Goal: Task Accomplishment & Management: Manage account settings

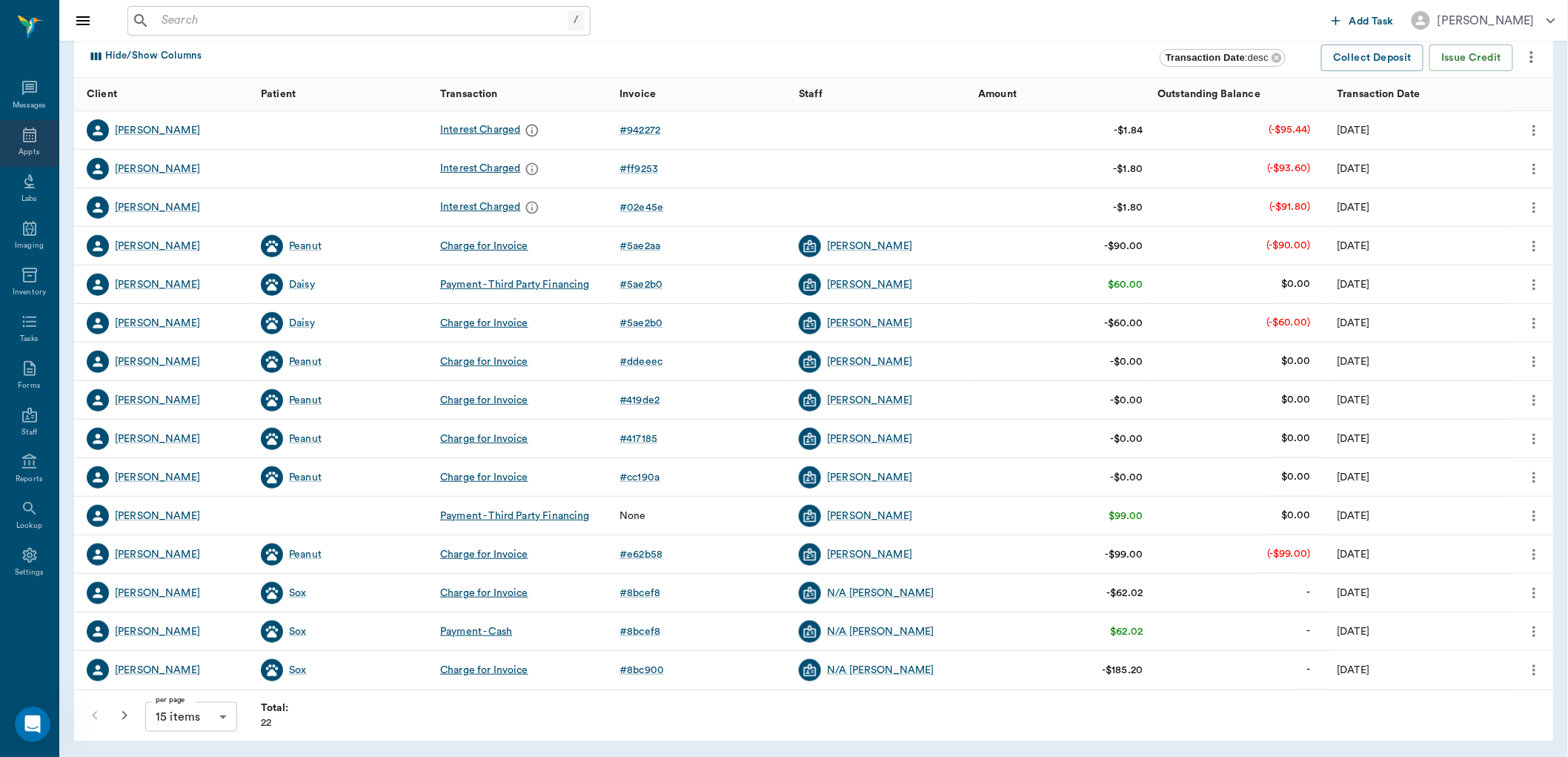
click at [20, 146] on div "Appts" at bounding box center [29, 144] width 59 height 47
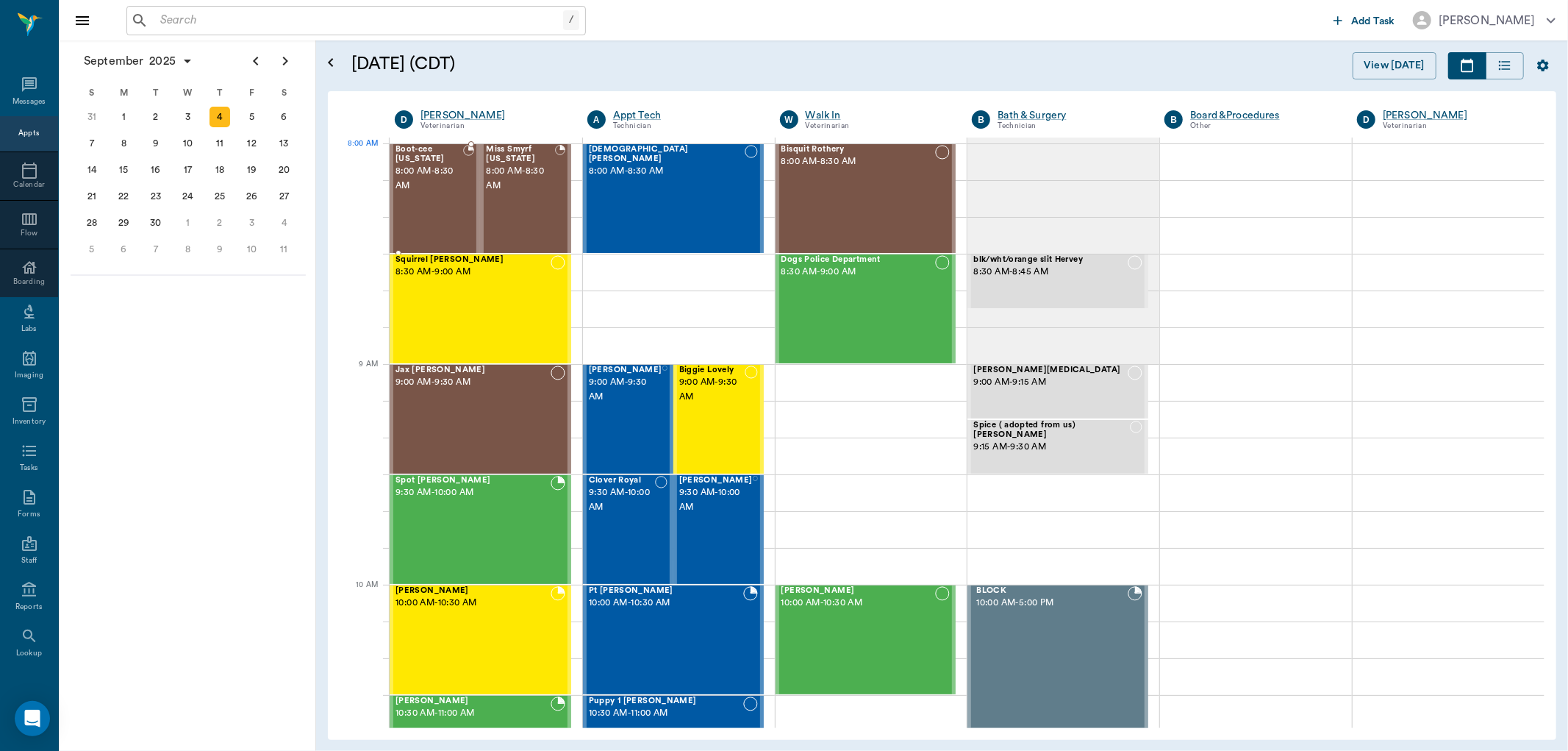
click at [435, 173] on span "8:00 AM - 8:30 AM" at bounding box center [429, 178] width 68 height 29
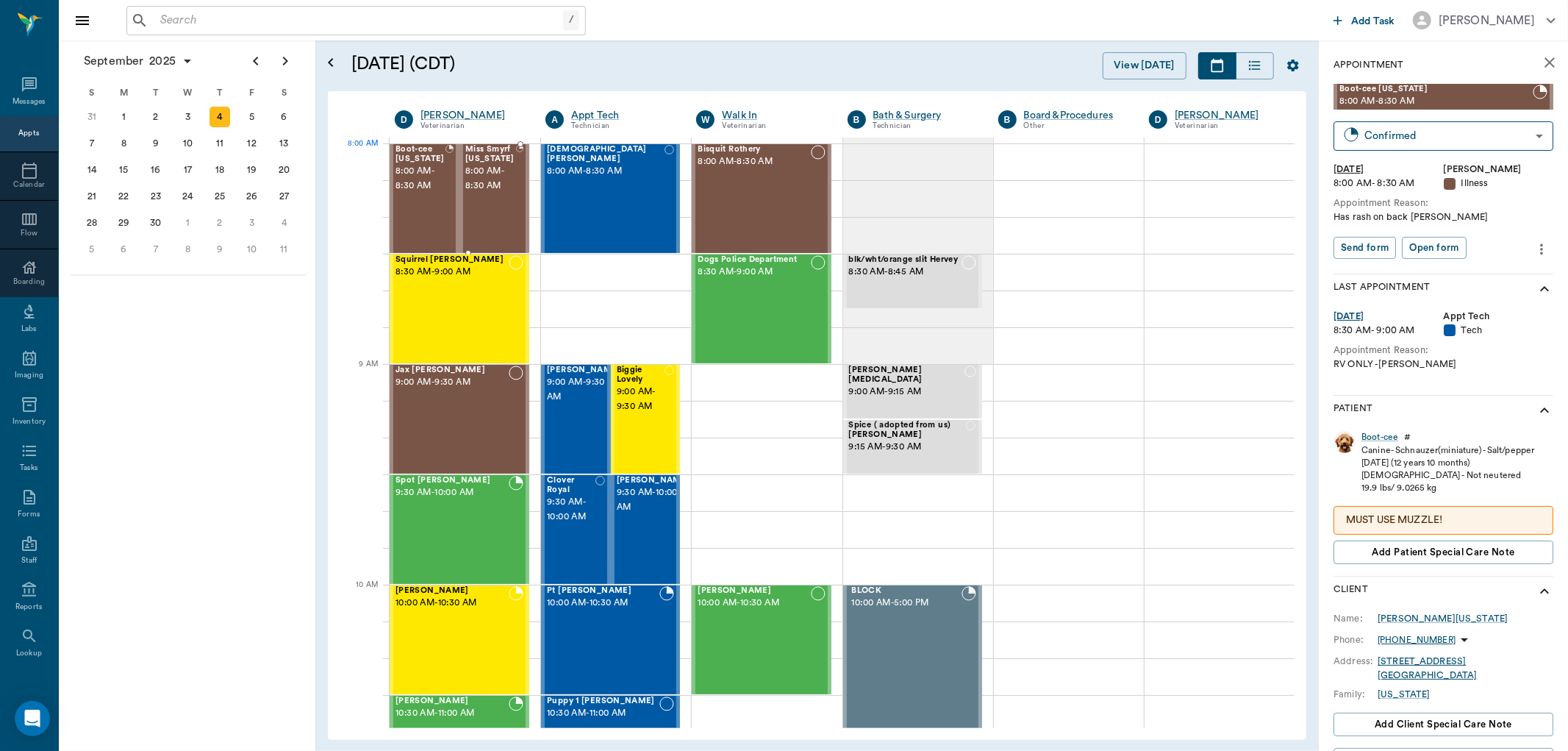
click at [497, 174] on span "8:00 AM - 8:30 AM" at bounding box center [491, 178] width 50 height 29
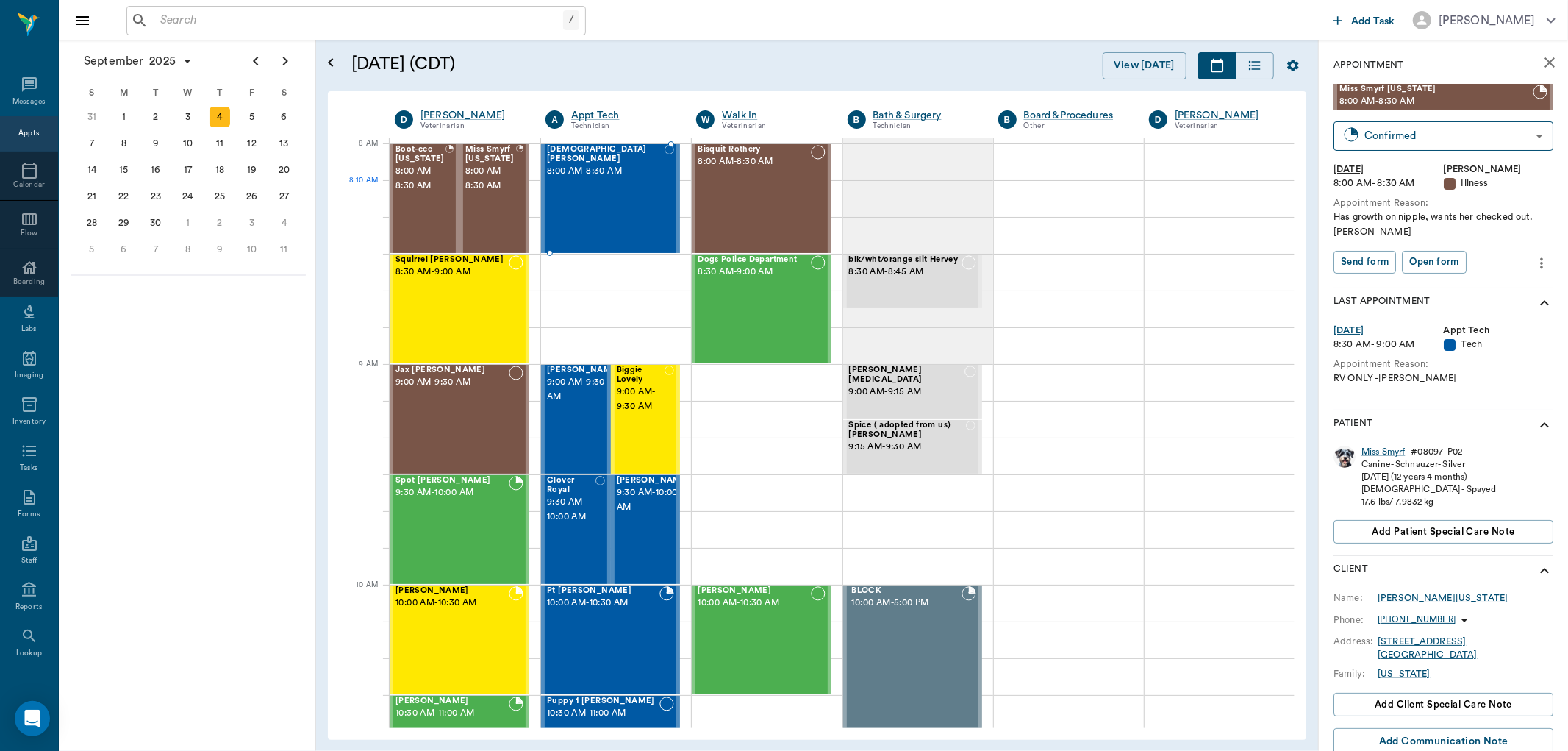
click at [599, 187] on div "Lady Bell 8:00 AM - 8:30 AM" at bounding box center [605, 199] width 117 height 108
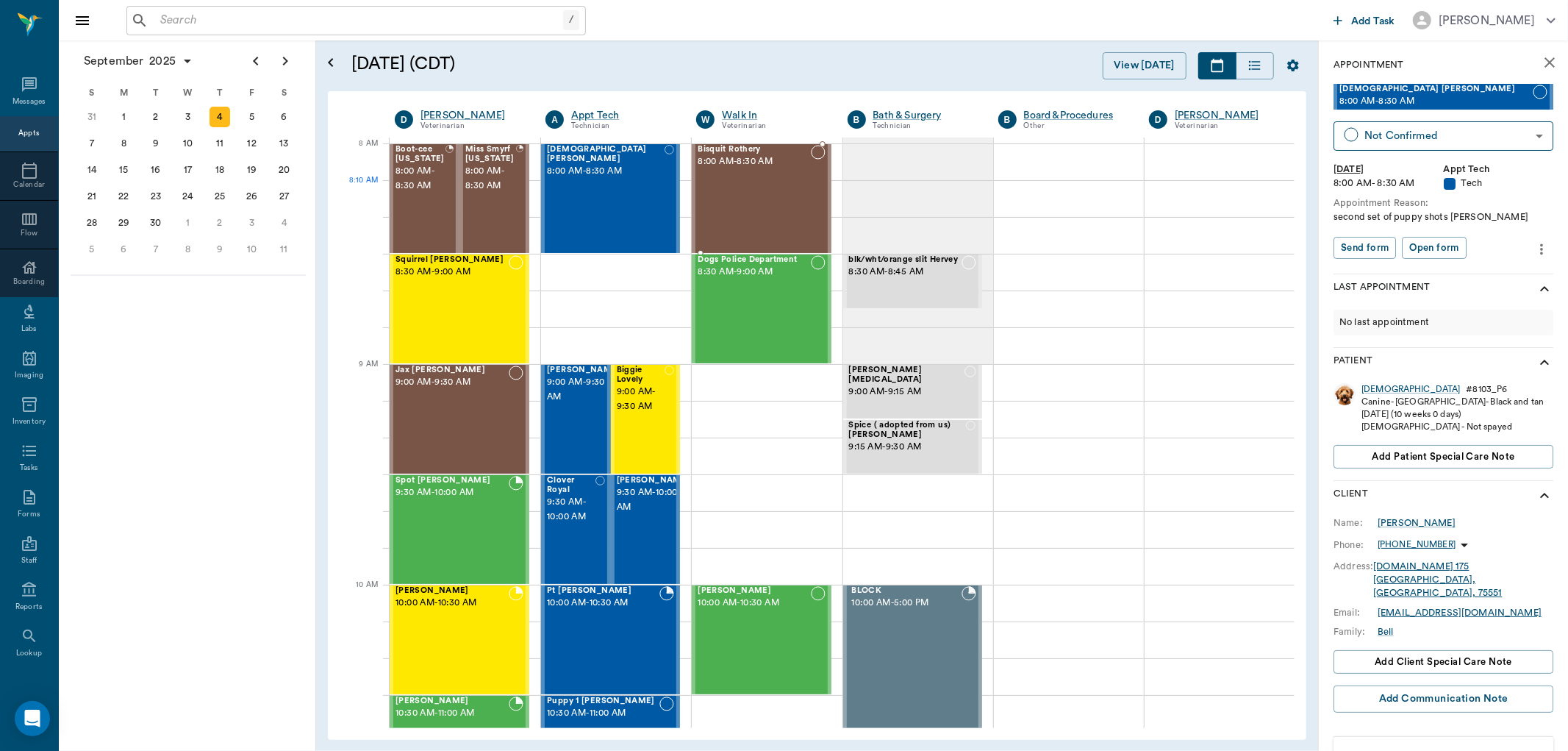
click at [721, 186] on div "Bisquit Rothery 8:00 AM - 8:30 AM" at bounding box center [753, 199] width 112 height 108
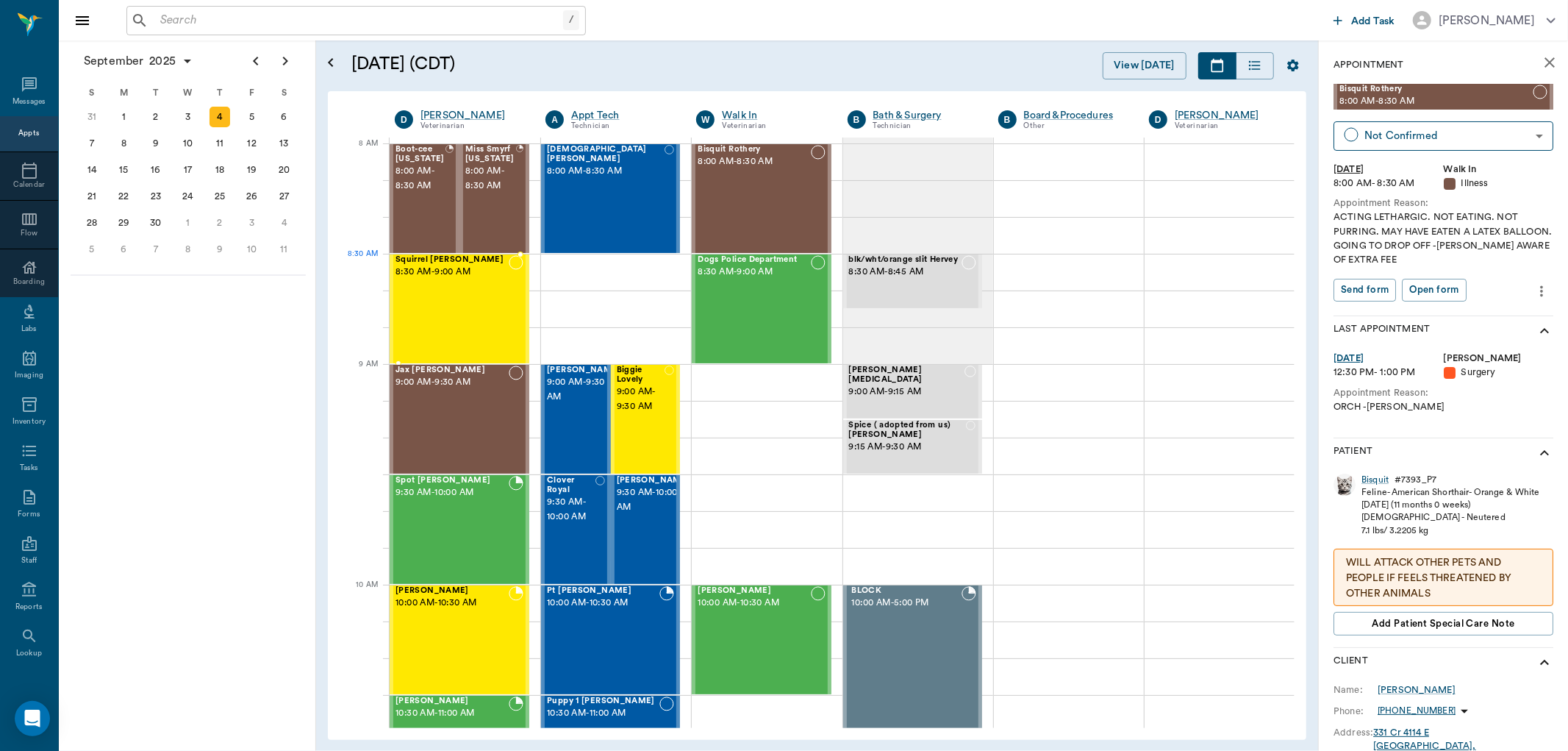
click at [477, 285] on div "Squirrel Eaton 8:30 AM - 9:00 AM" at bounding box center [451, 308] width 113 height 108
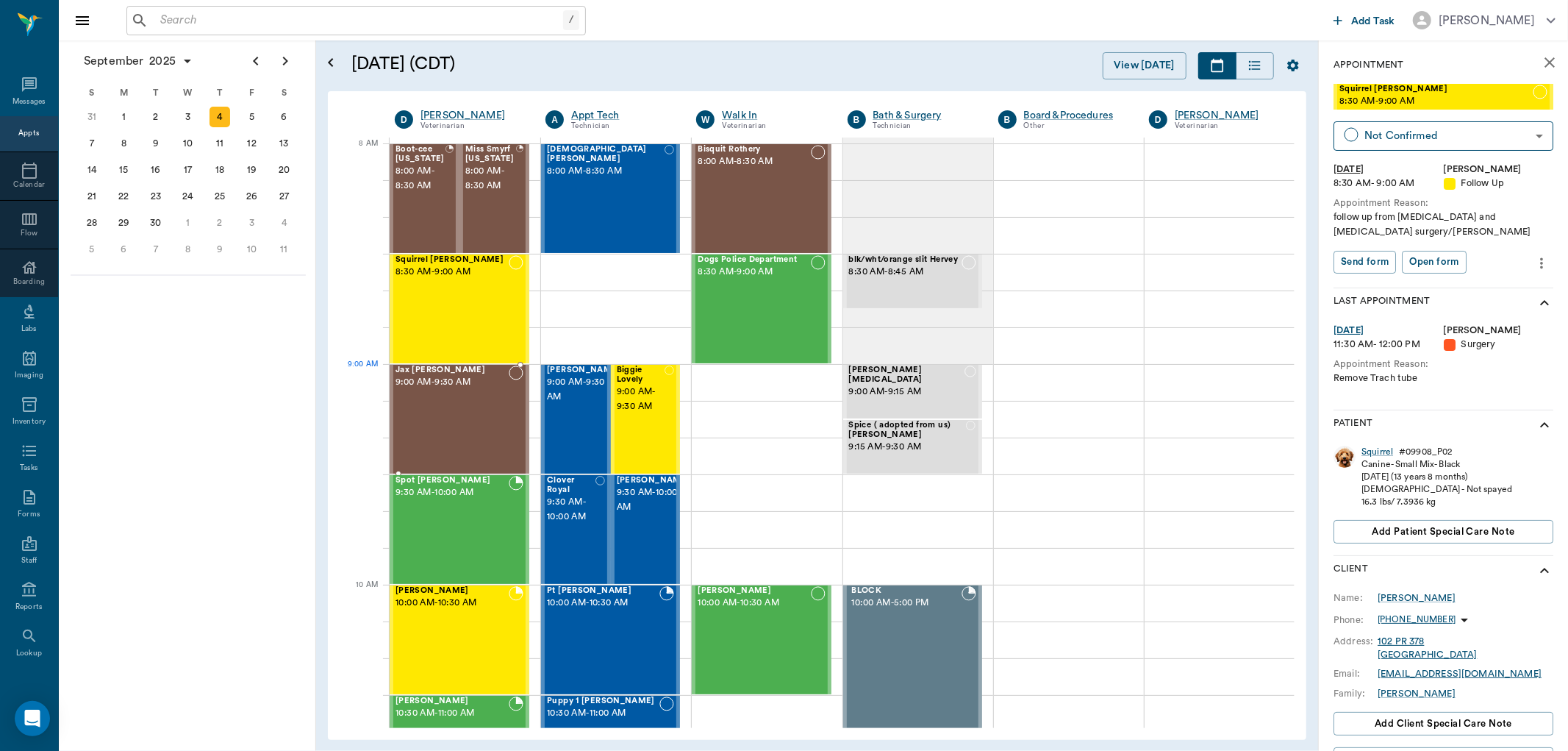
click at [452, 398] on div "Jax McCoart 9:00 AM - 9:30 AM" at bounding box center [451, 419] width 113 height 108
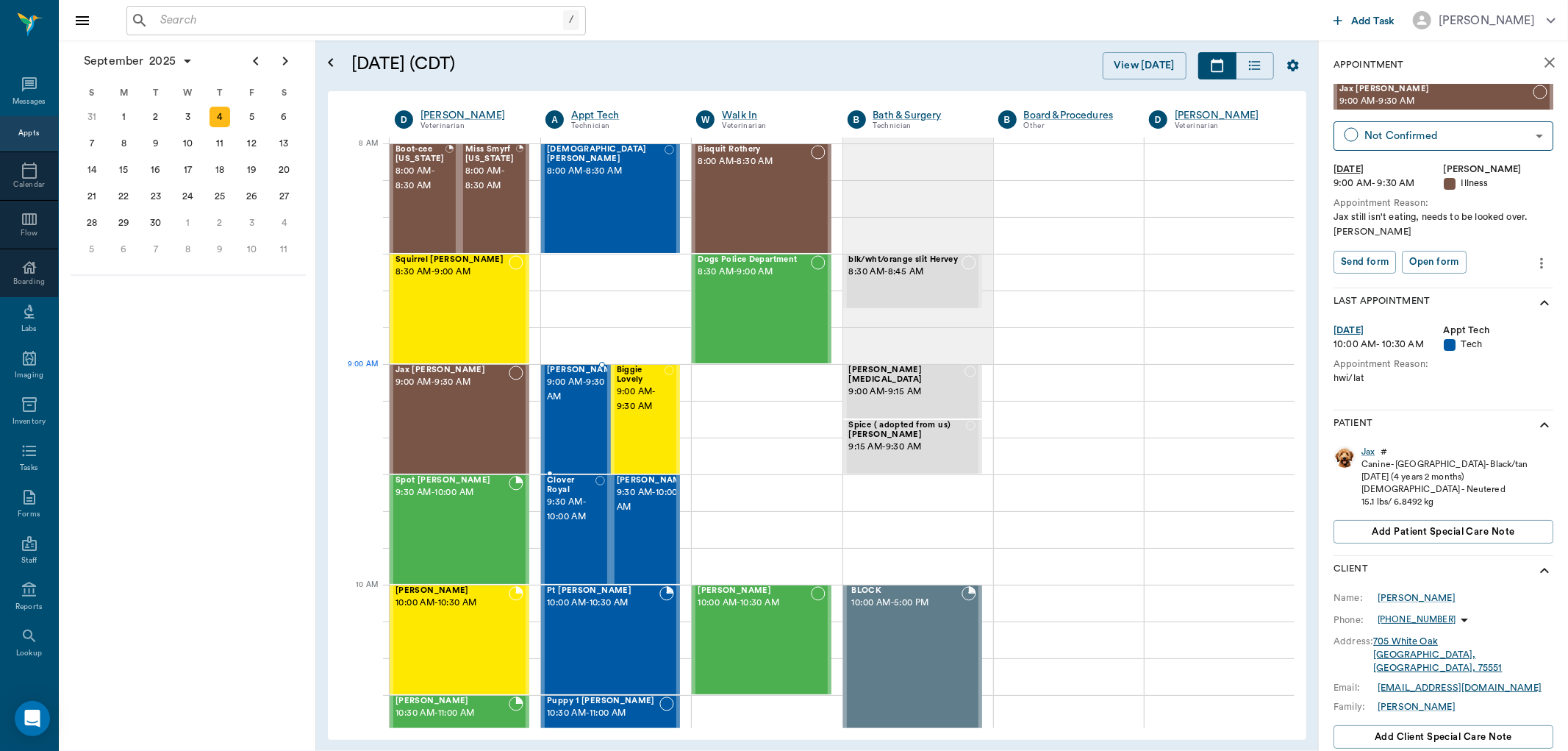
click at [567, 401] on span "9:00 AM - 9:30 AM" at bounding box center [584, 390] width 74 height 29
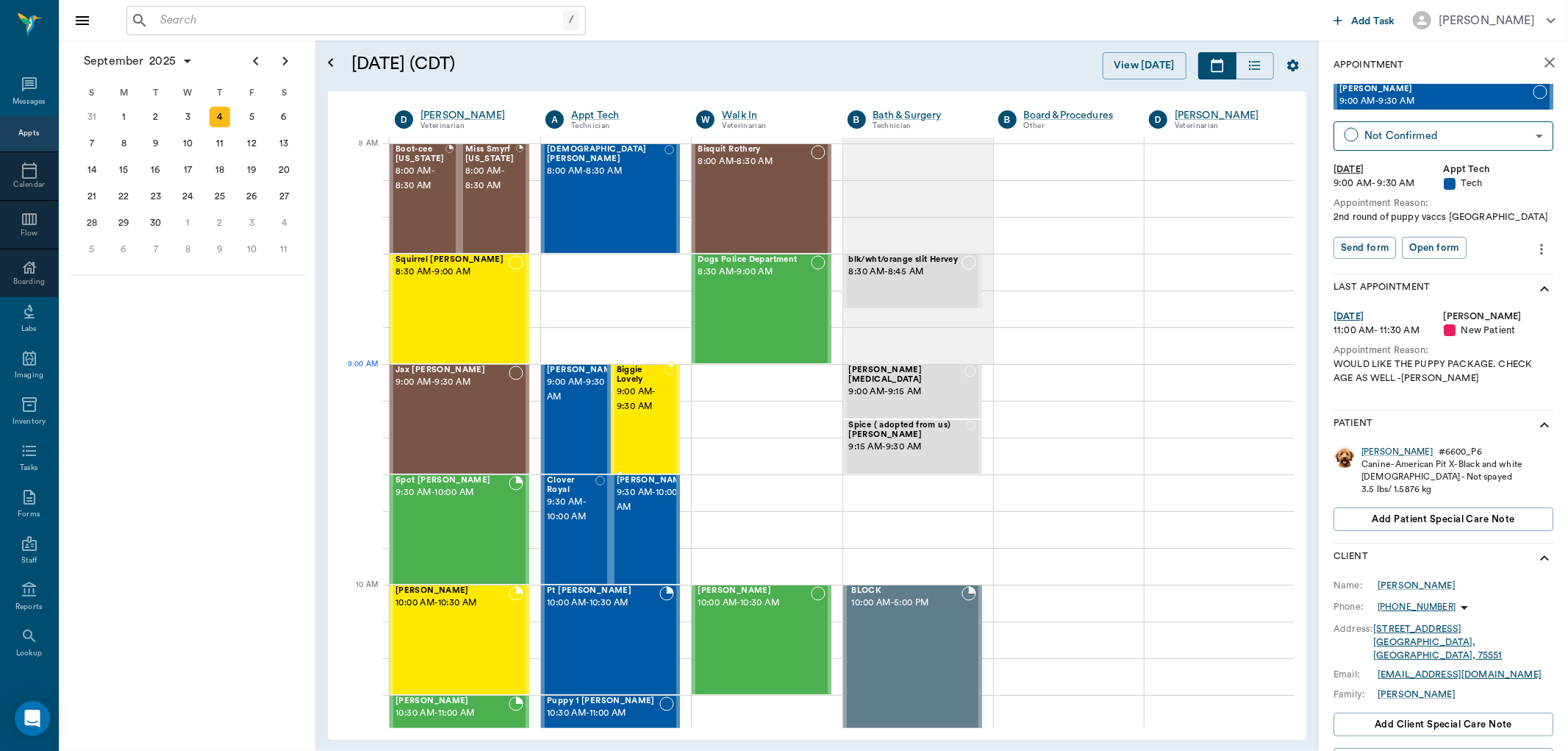
click at [636, 401] on span "9:00 AM - 9:30 AM" at bounding box center [641, 399] width 48 height 29
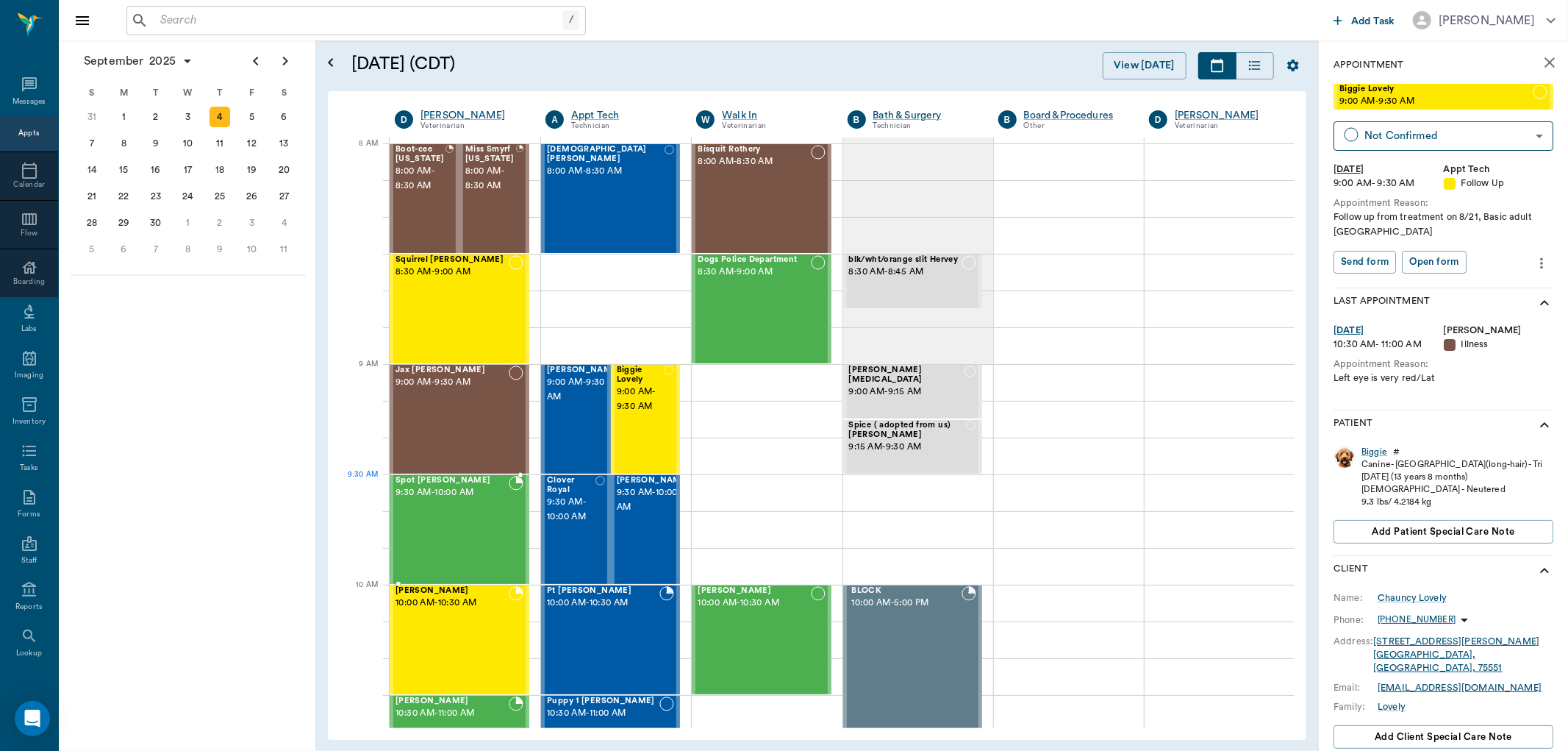
click at [459, 502] on div "Spot Reece 9:30 AM - 10:00 AM" at bounding box center [451, 529] width 113 height 108
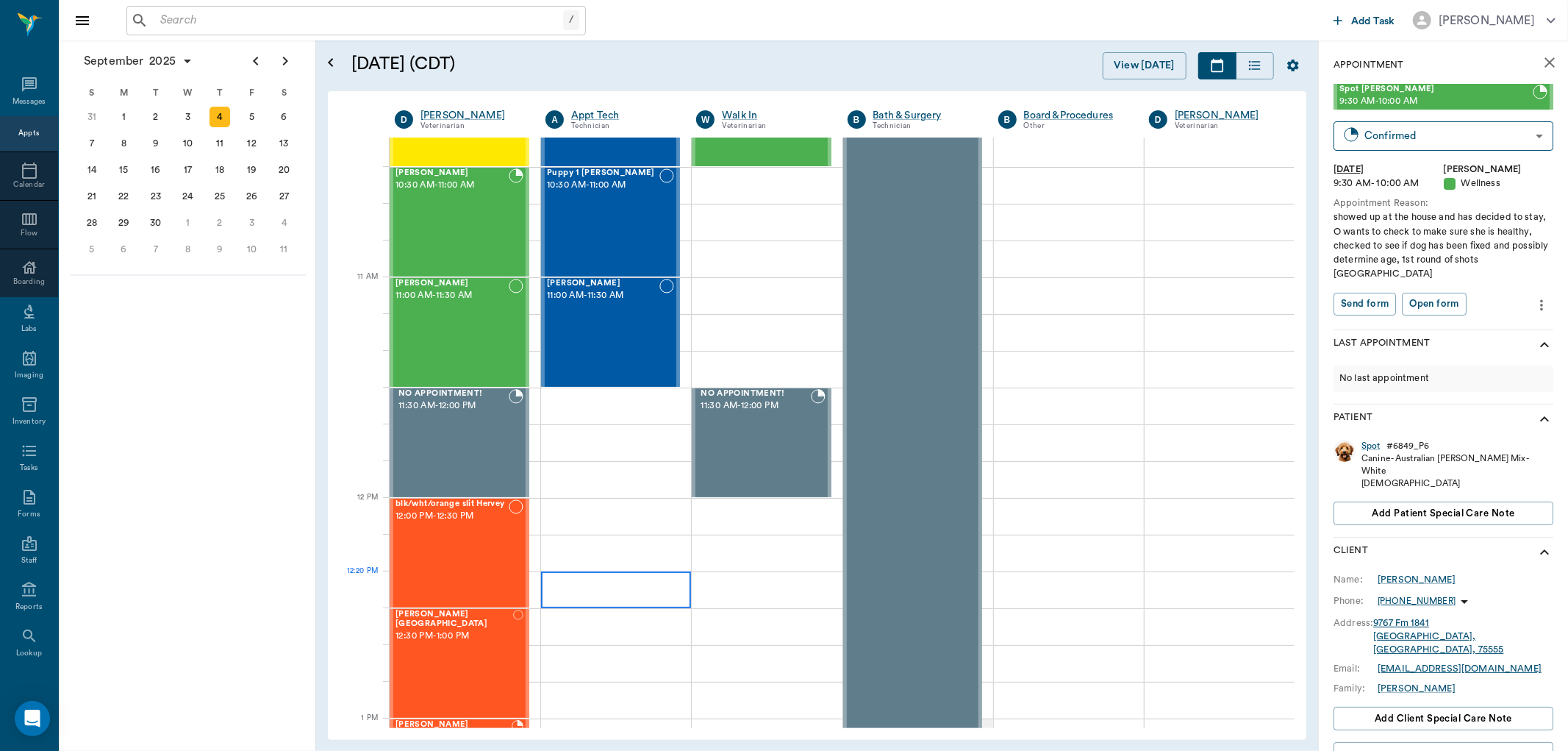
scroll to position [653, 0]
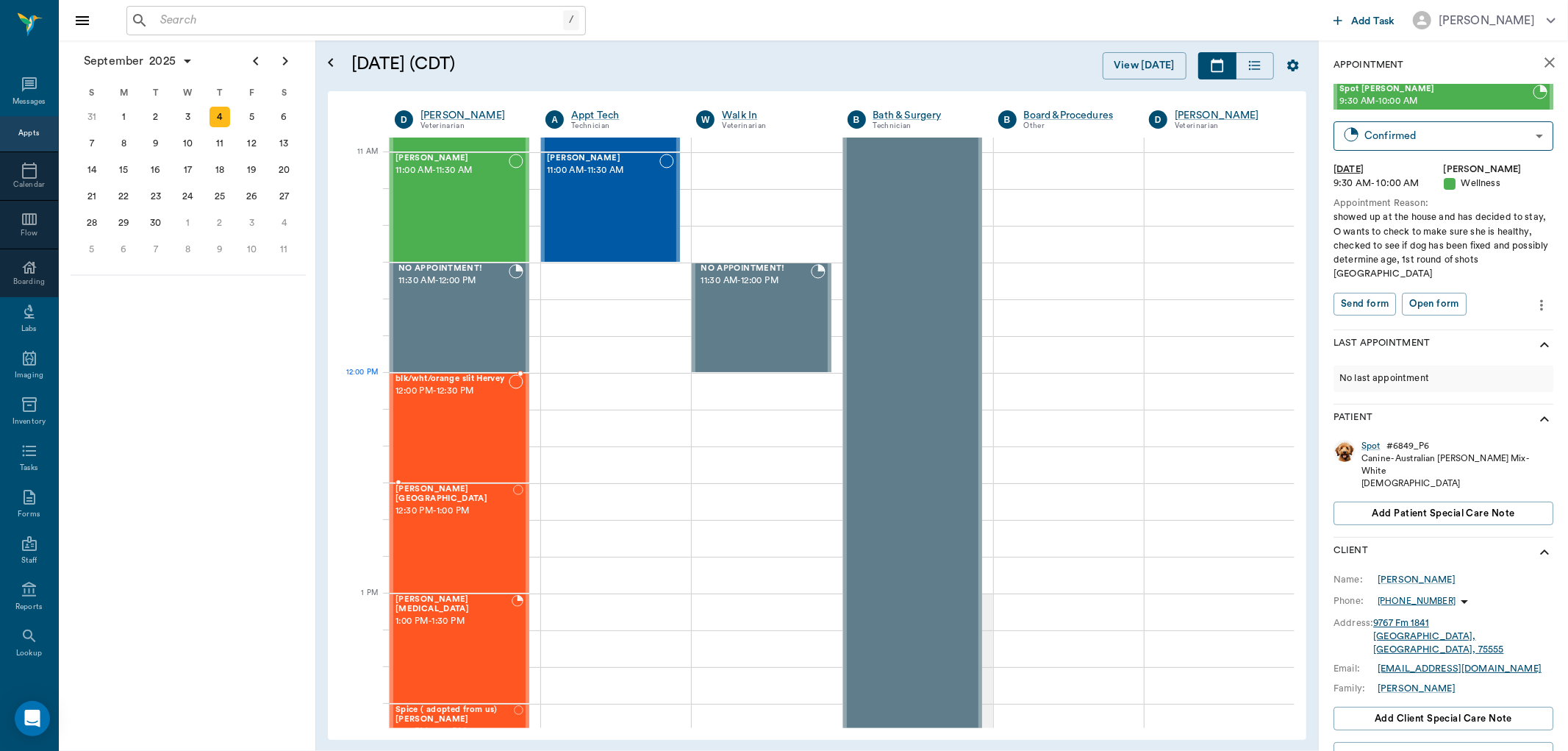
click at [494, 405] on div "blk/wht/orange slit Hervey 12:00 PM - 12:30 PM" at bounding box center [451, 427] width 113 height 108
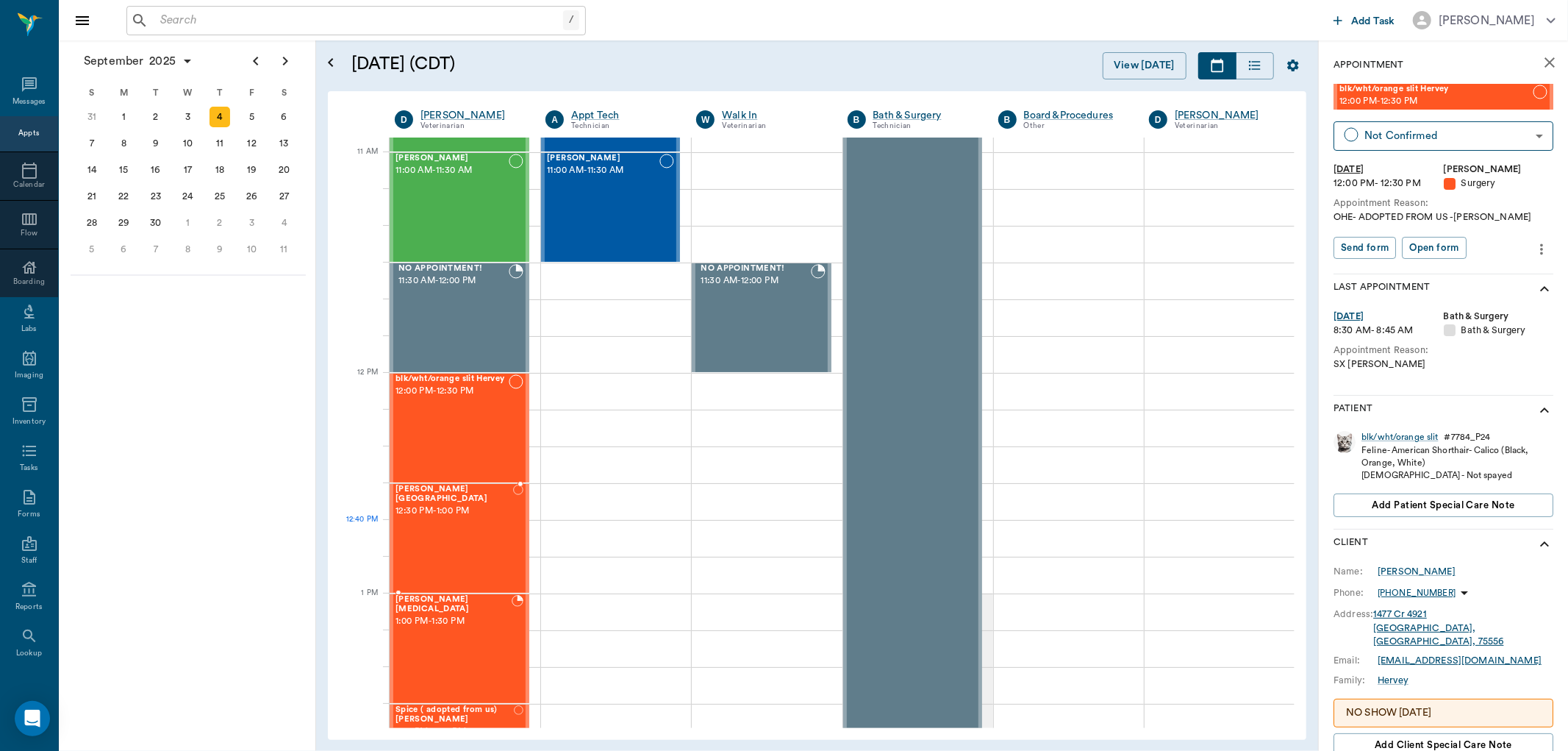
click at [459, 541] on div "[PERSON_NAME] Birmingham 12:30 PM - 1:00 PM" at bounding box center [453, 538] width 117 height 108
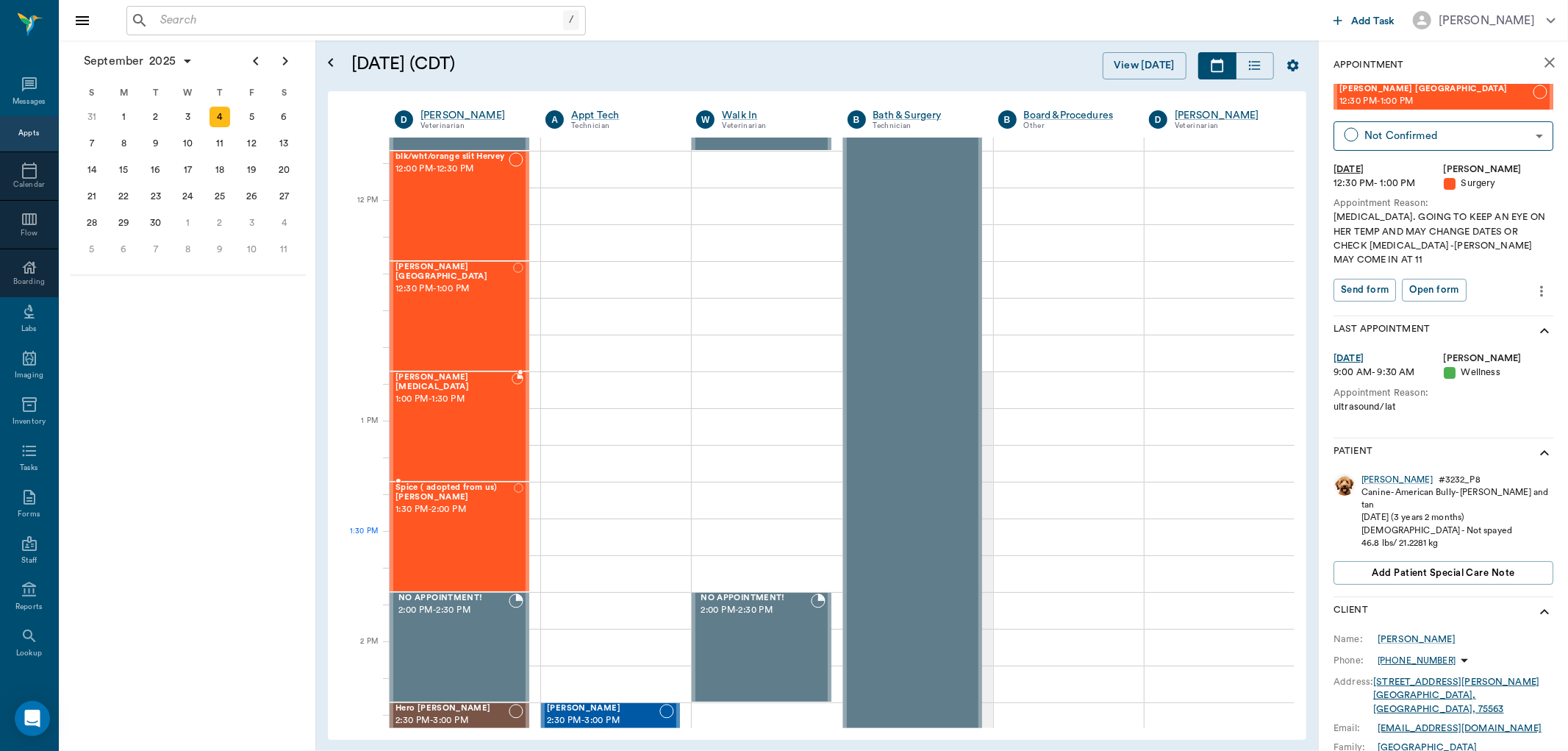
scroll to position [899, 0]
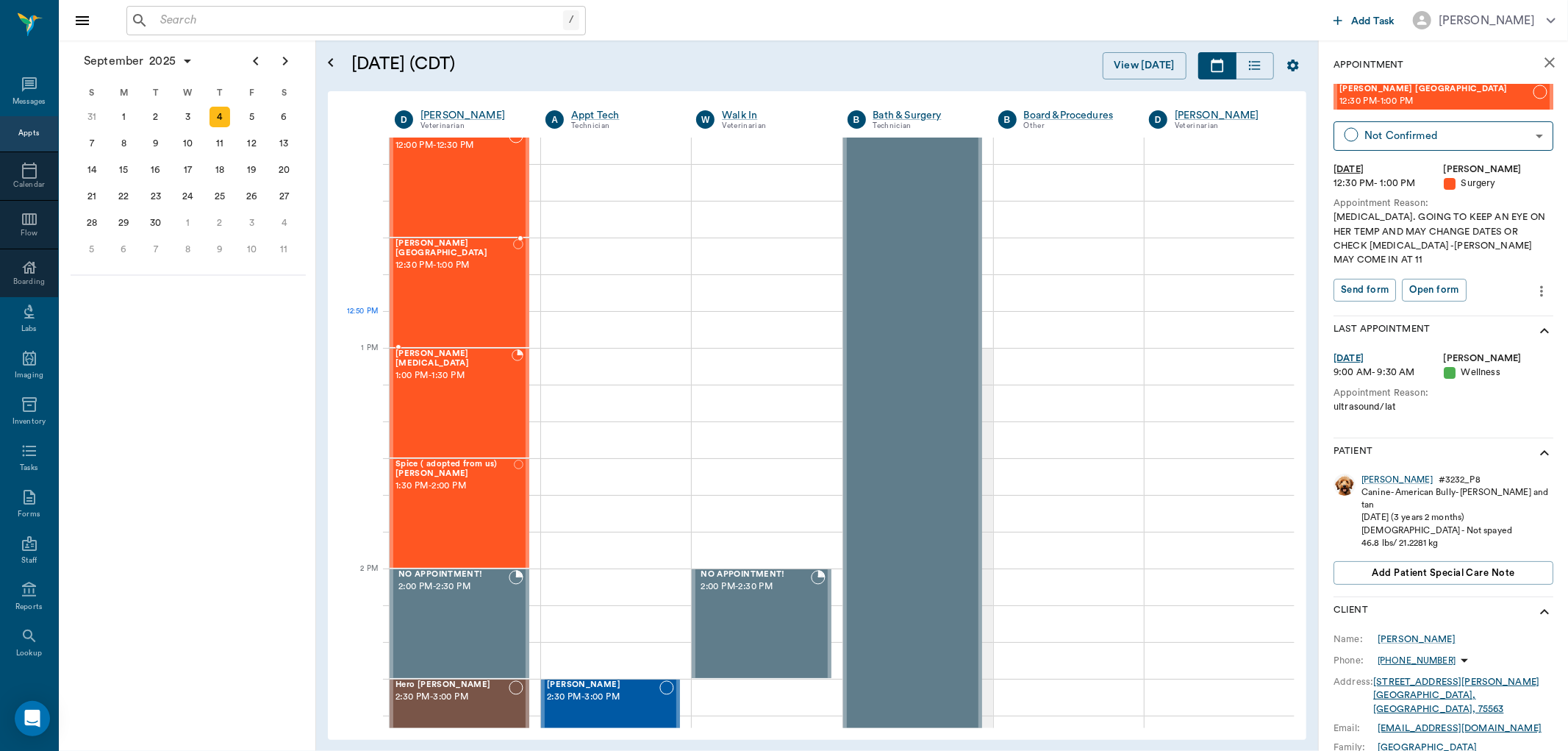
click at [479, 315] on div "[PERSON_NAME] Birmingham 12:30 PM - 1:00 PM" at bounding box center [453, 293] width 117 height 108
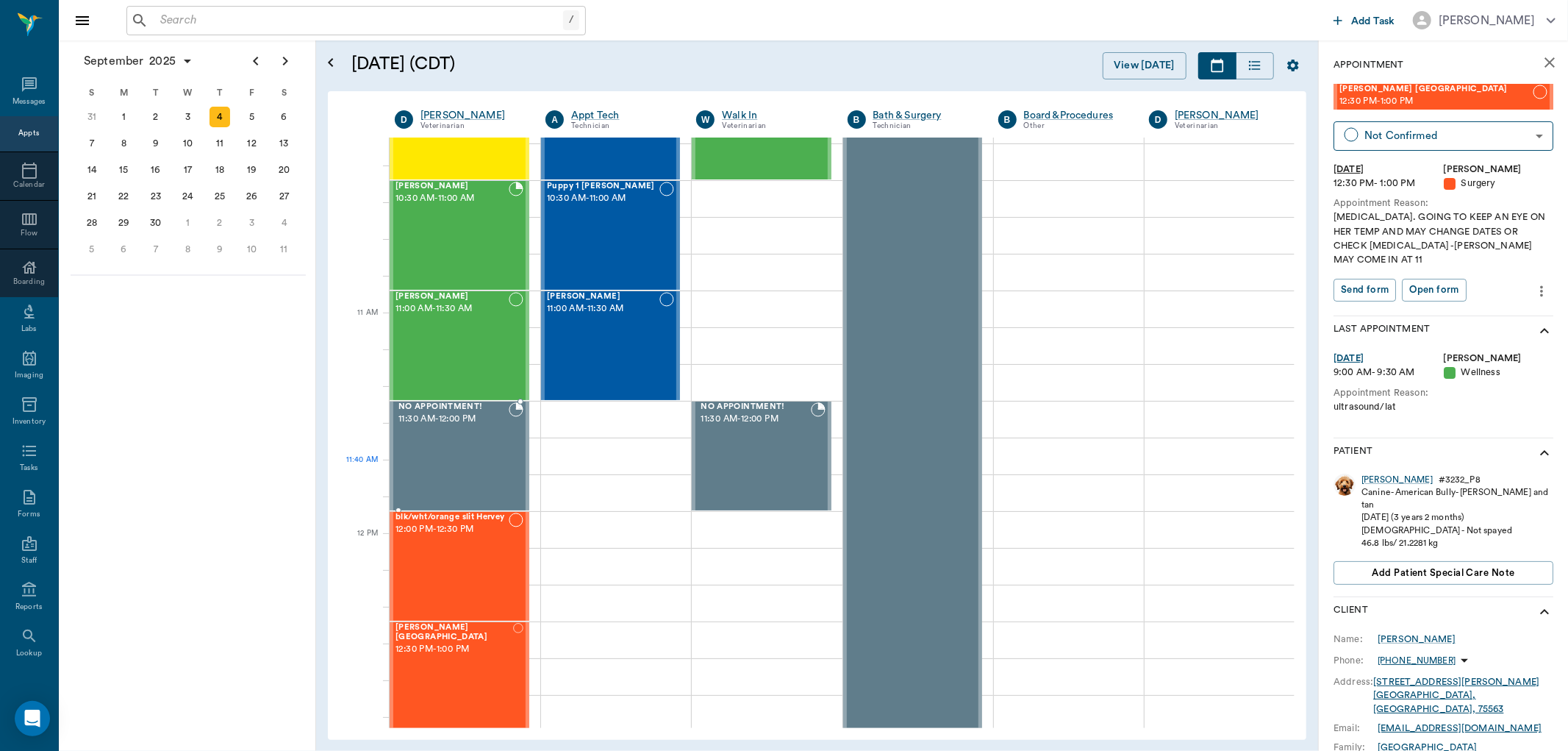
scroll to position [490, 0]
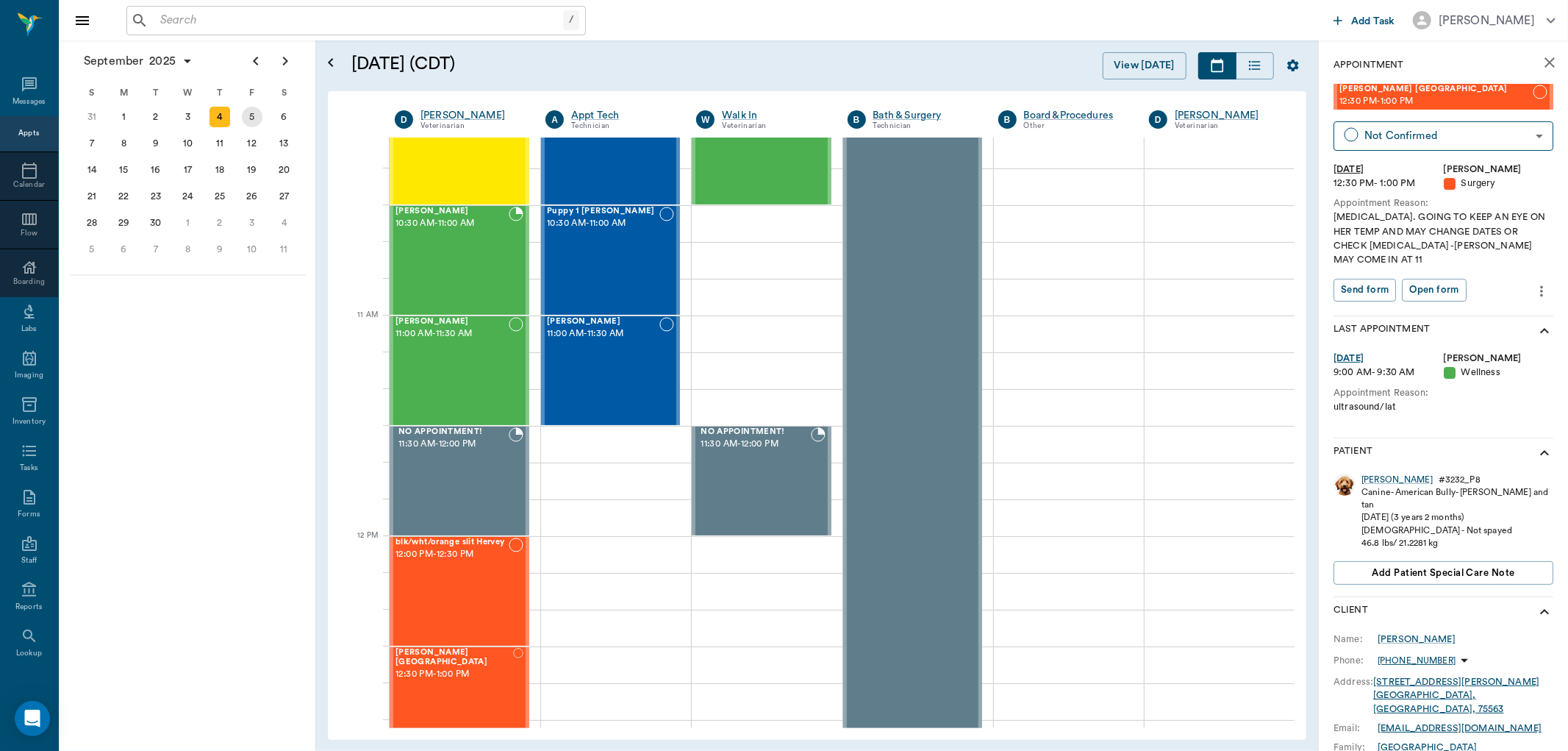
click at [255, 116] on div "5" at bounding box center [252, 116] width 20 height 20
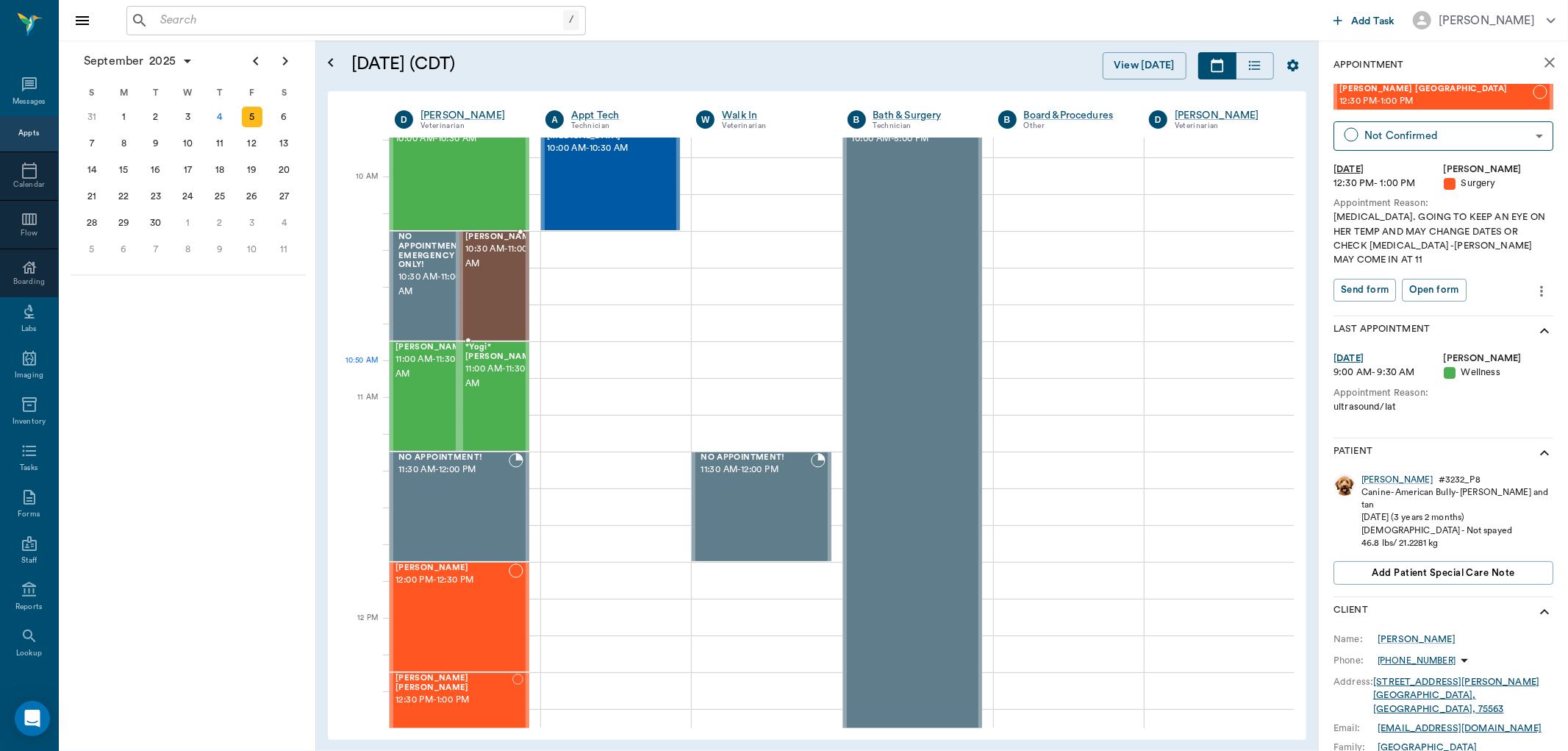
scroll to position [408, 0]
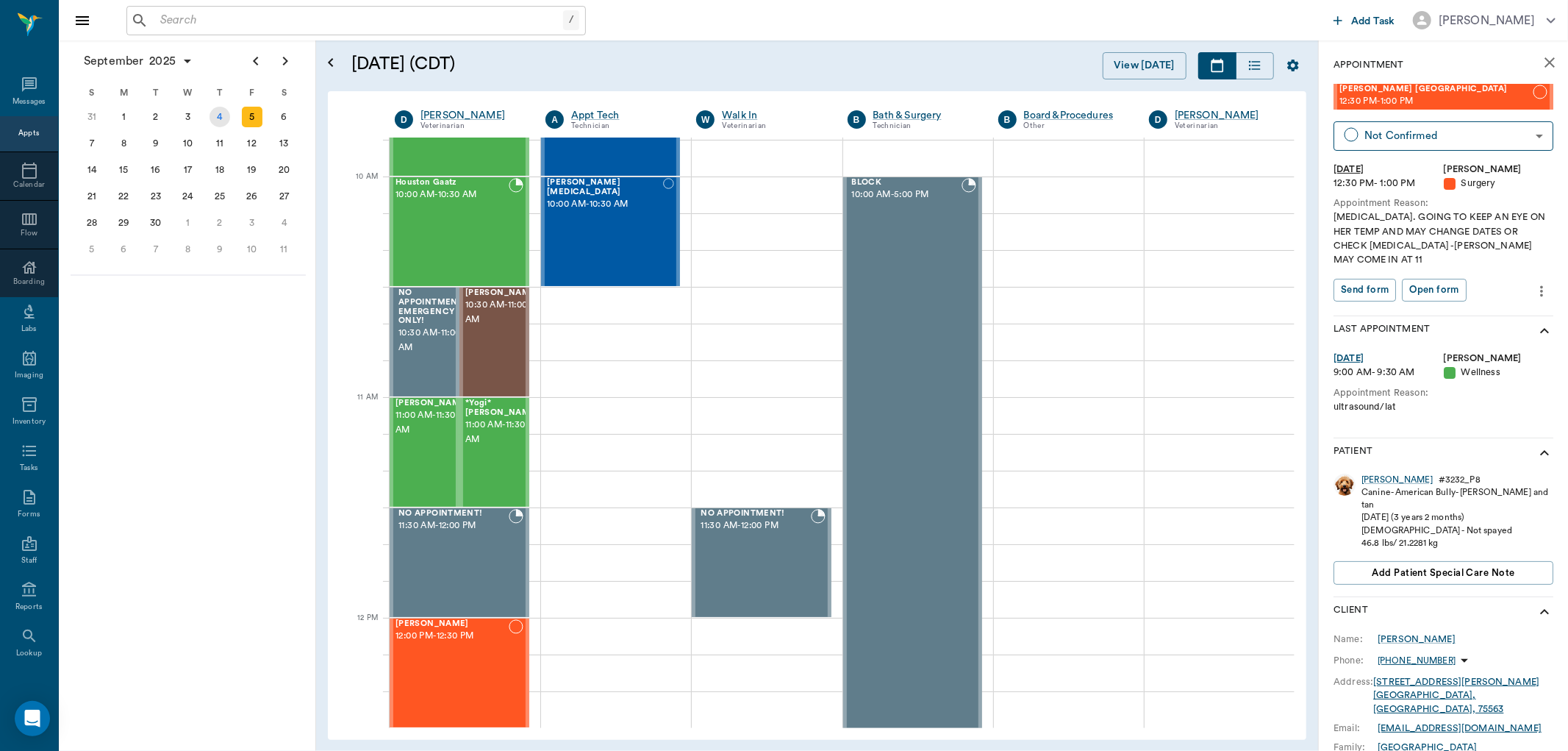
click at [215, 113] on div "4" at bounding box center [219, 116] width 20 height 20
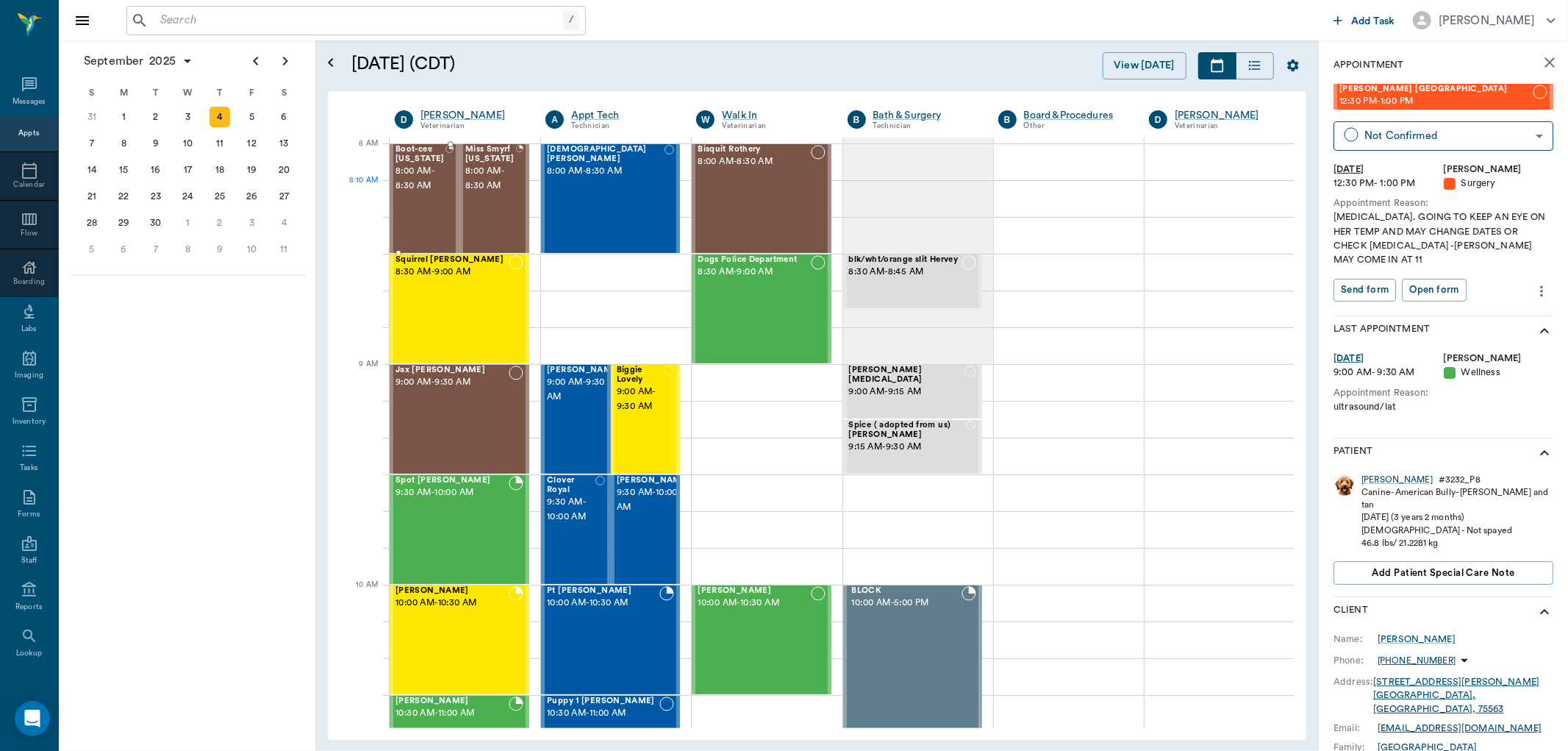
click at [435, 185] on span "8:00 AM - 8:30 AM" at bounding box center [420, 178] width 50 height 29
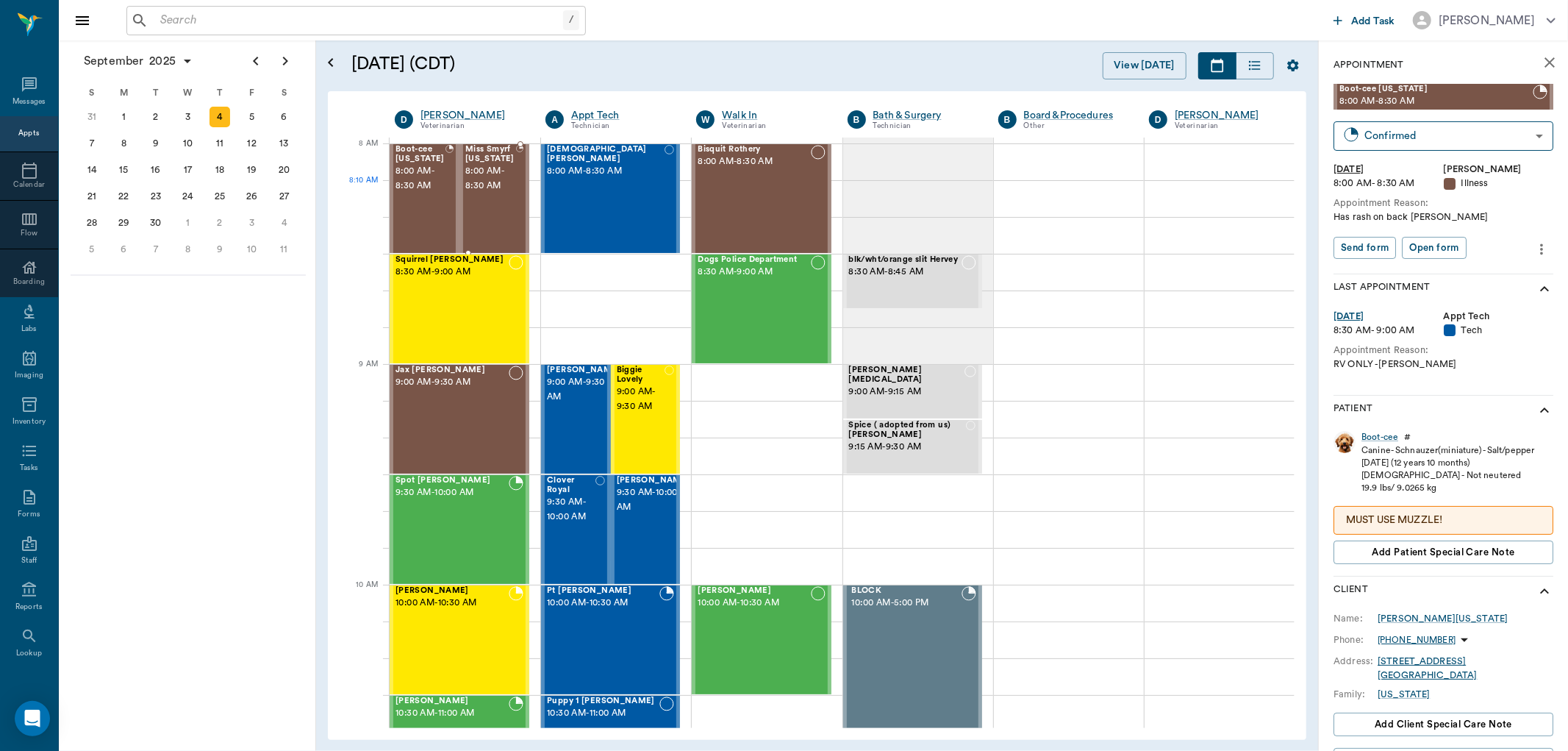
click at [520, 184] on div at bounding box center [520, 199] width 8 height 108
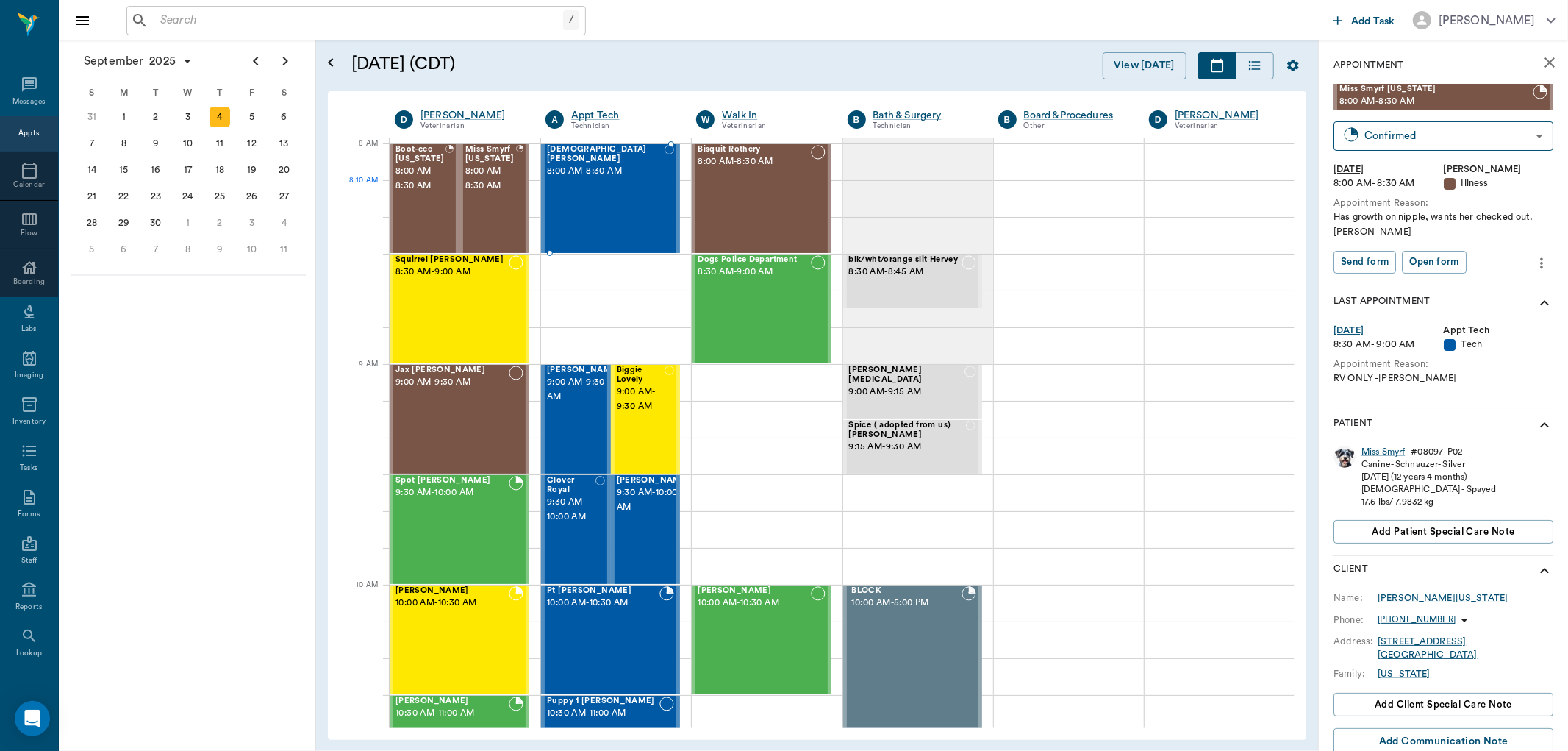
click at [605, 204] on div "Lady Bell 8:00 AM - 8:30 AM" at bounding box center [605, 199] width 117 height 108
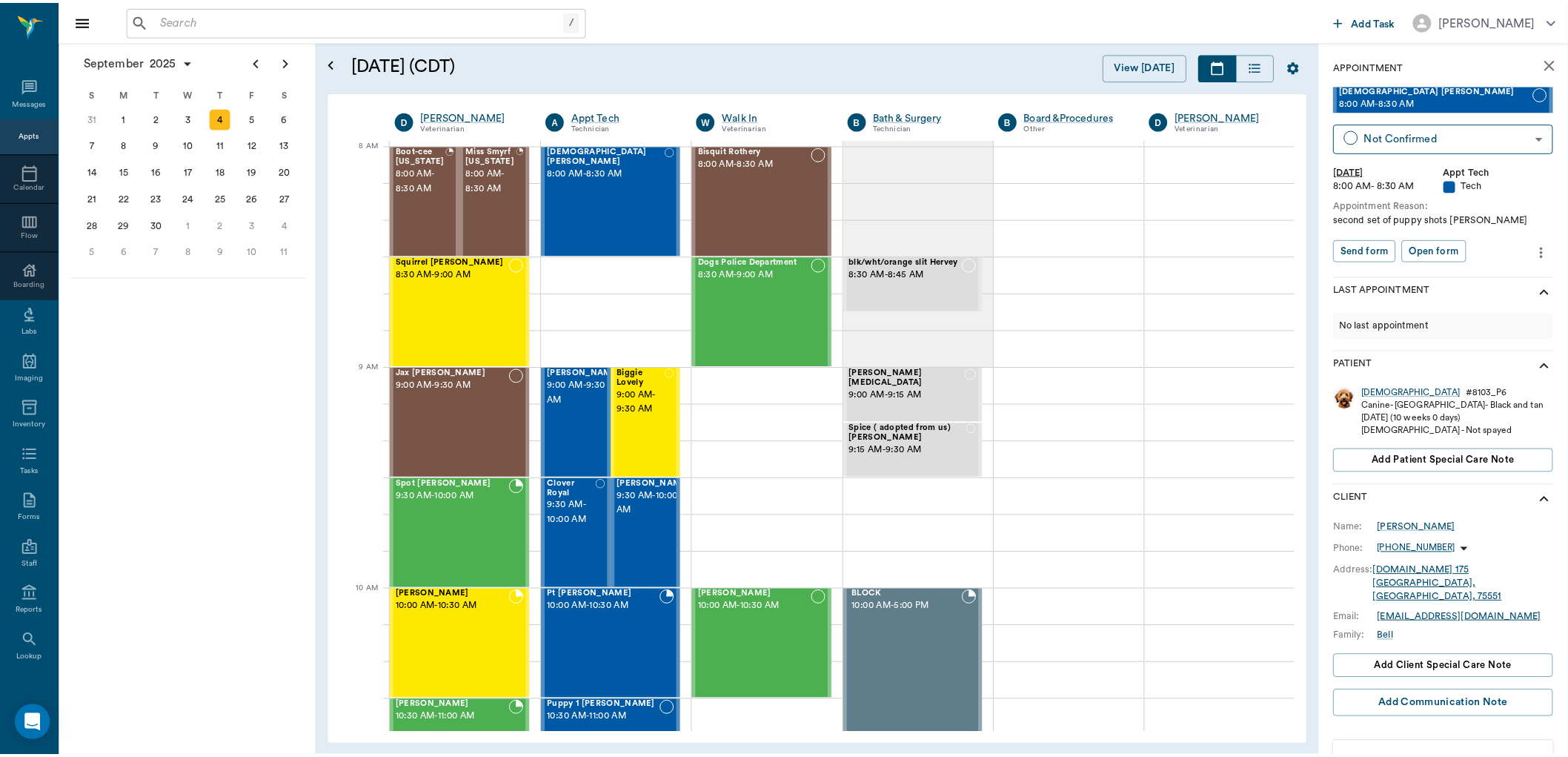
scroll to position [30, 0]
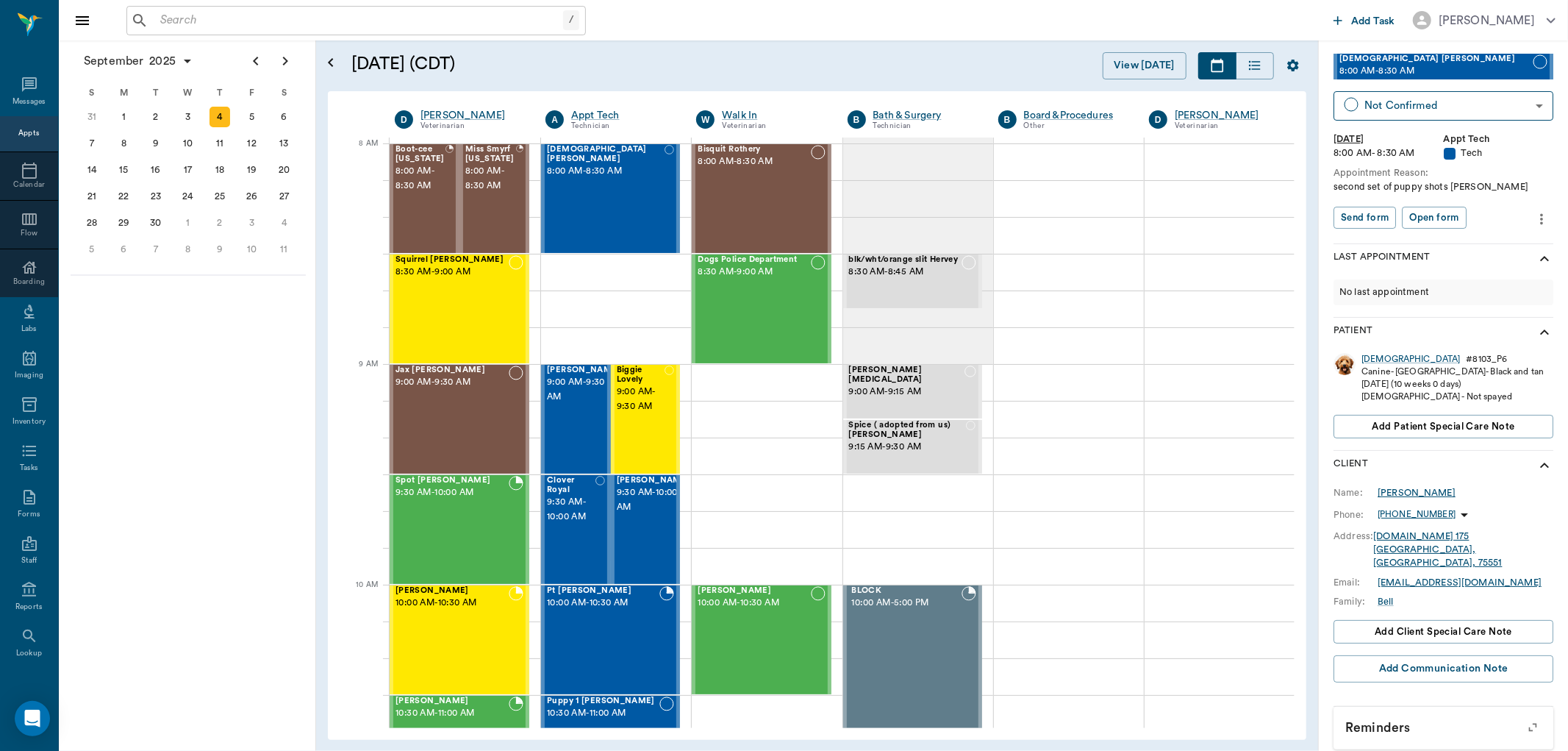
click at [1408, 489] on div "Mary Bell" at bounding box center [1417, 493] width 77 height 14
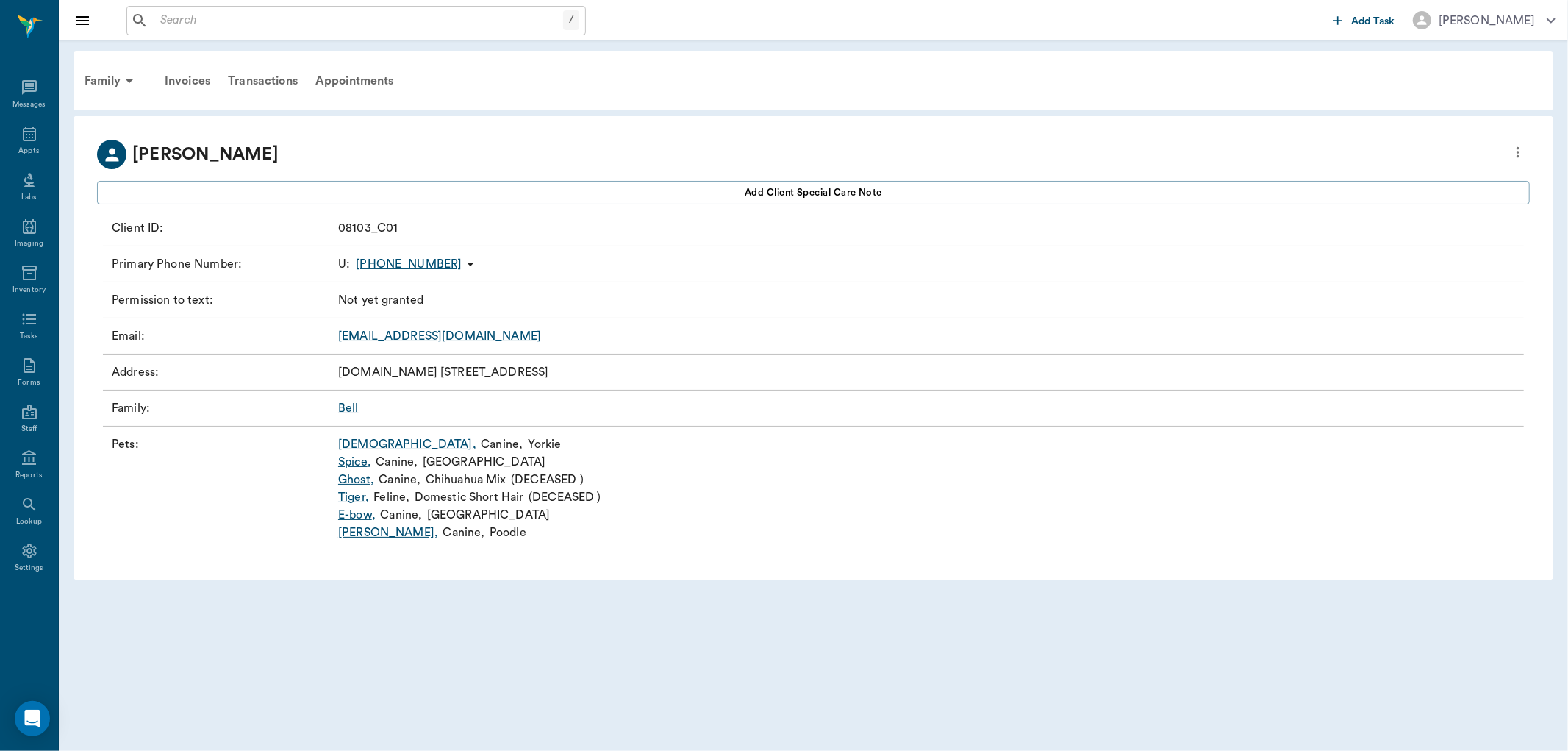
click at [358, 442] on link "Lady ," at bounding box center [407, 444] width 138 height 17
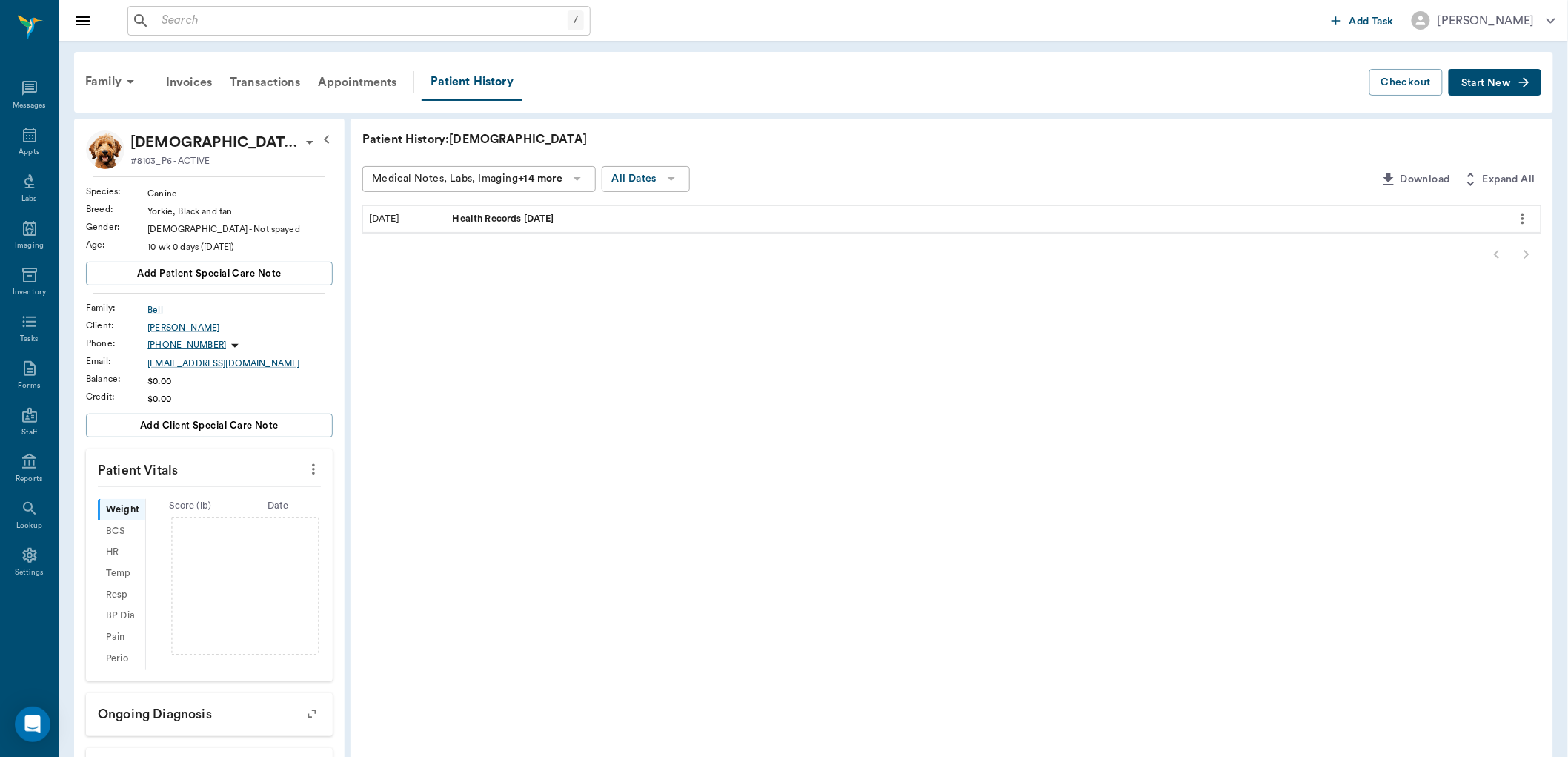
click at [528, 221] on span "Health Records 9.3.25" at bounding box center [505, 219] width 104 height 14
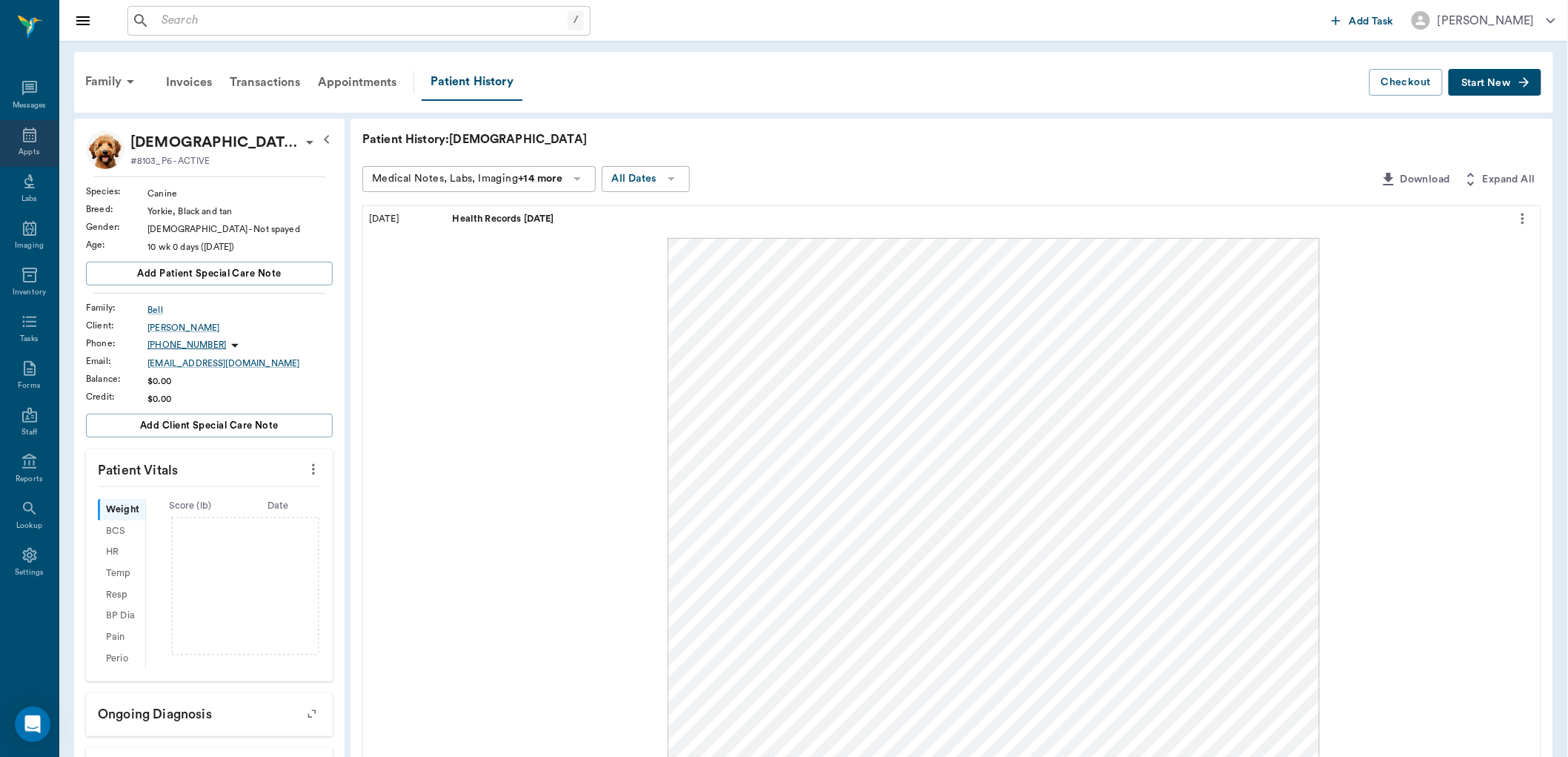
click at [32, 138] on icon at bounding box center [29, 135] width 18 height 18
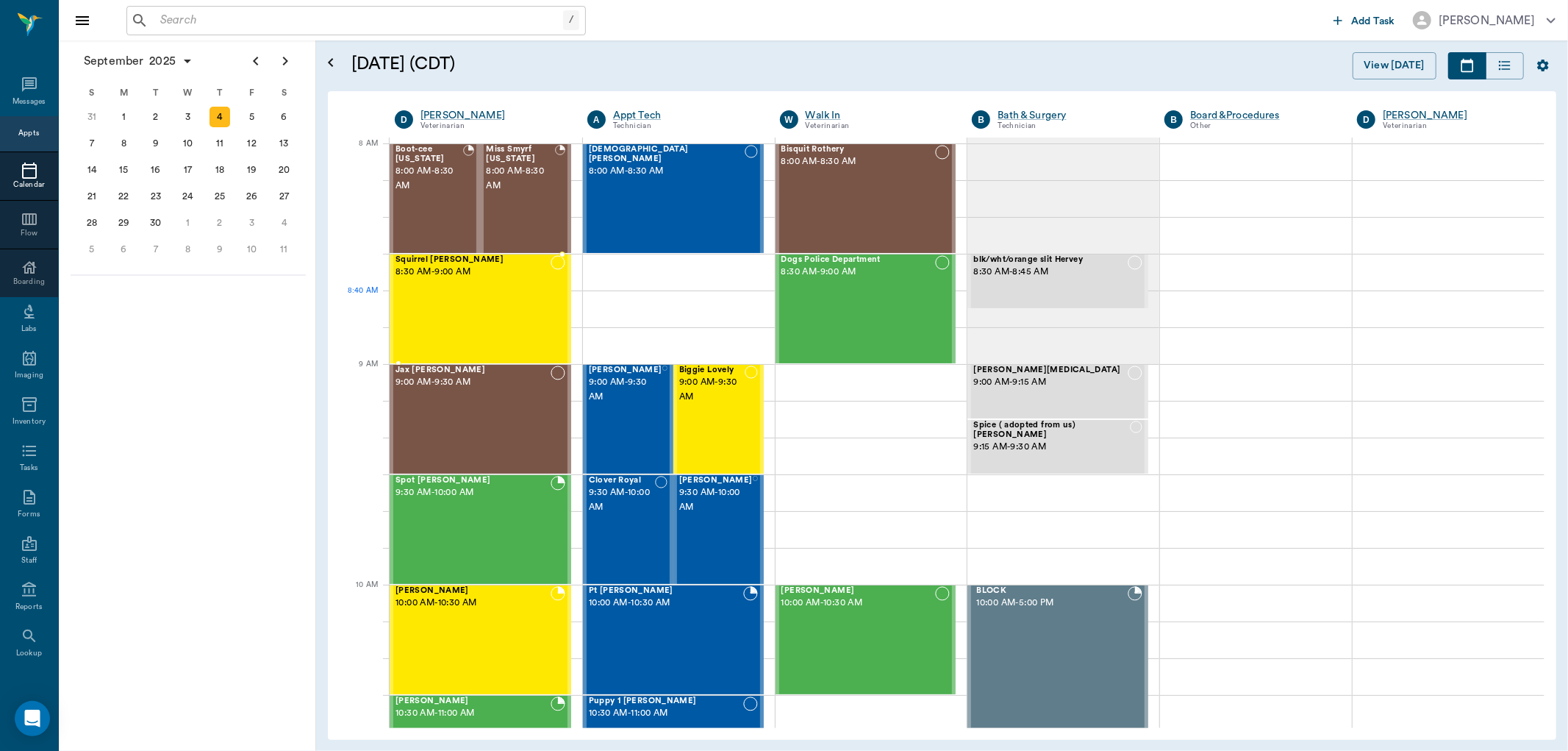
click at [510, 313] on div "Squirrel Eaton 8:30 AM - 9:00 AM" at bounding box center [473, 308] width 155 height 108
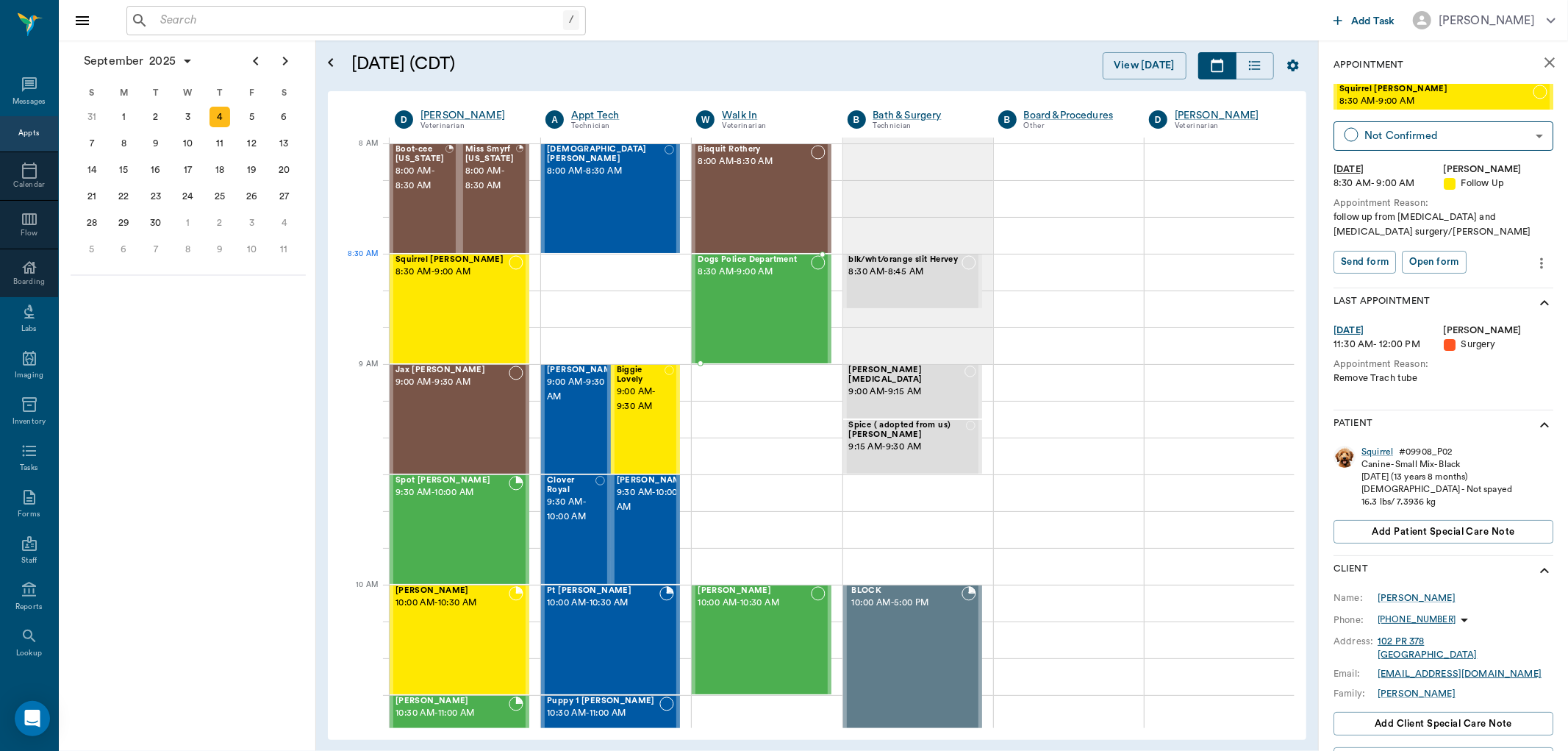
click at [762, 269] on span "8:30 AM - 9:00 AM" at bounding box center [753, 271] width 112 height 15
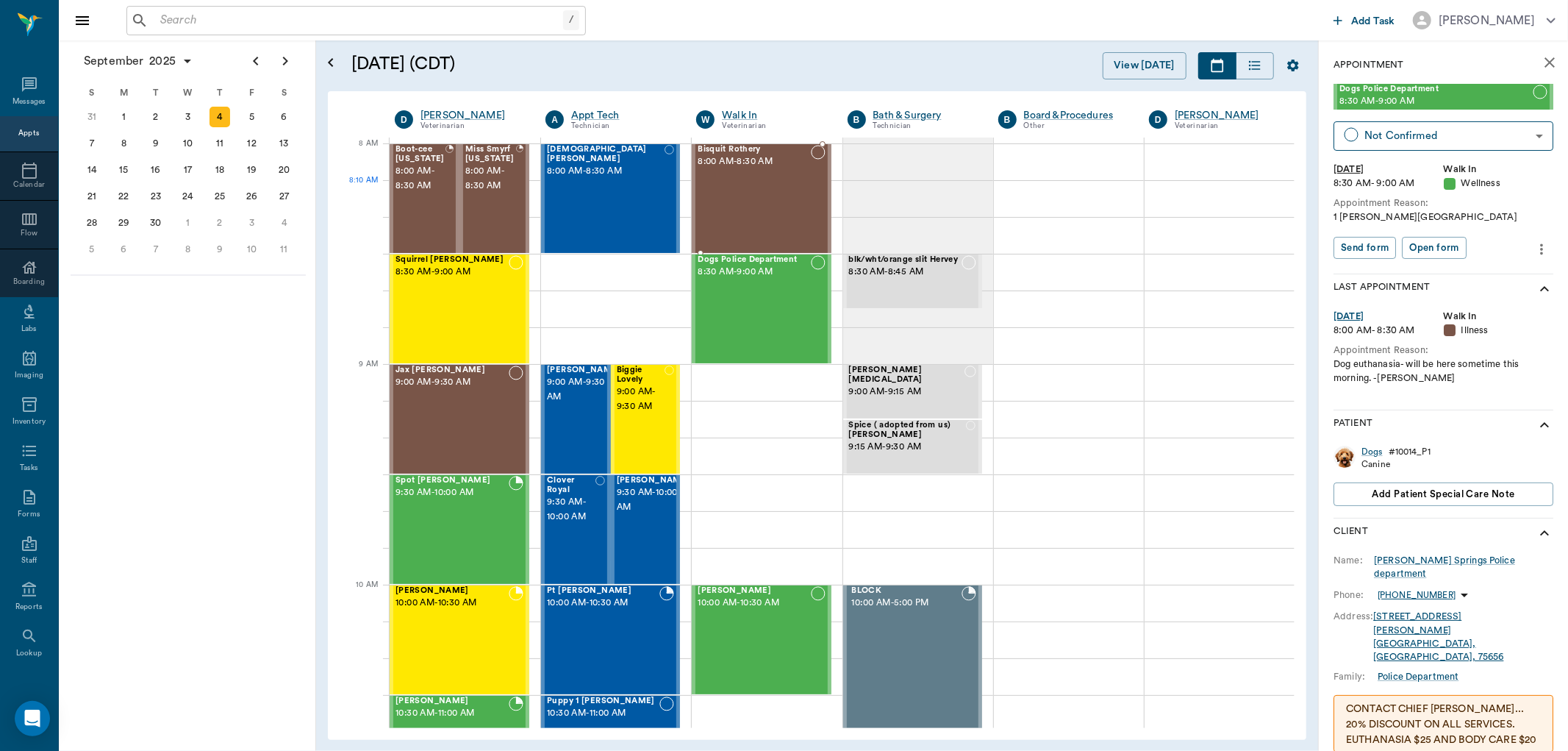
click at [768, 217] on div "Bisquit Rothery 8:00 AM - 8:30 AM" at bounding box center [753, 199] width 112 height 108
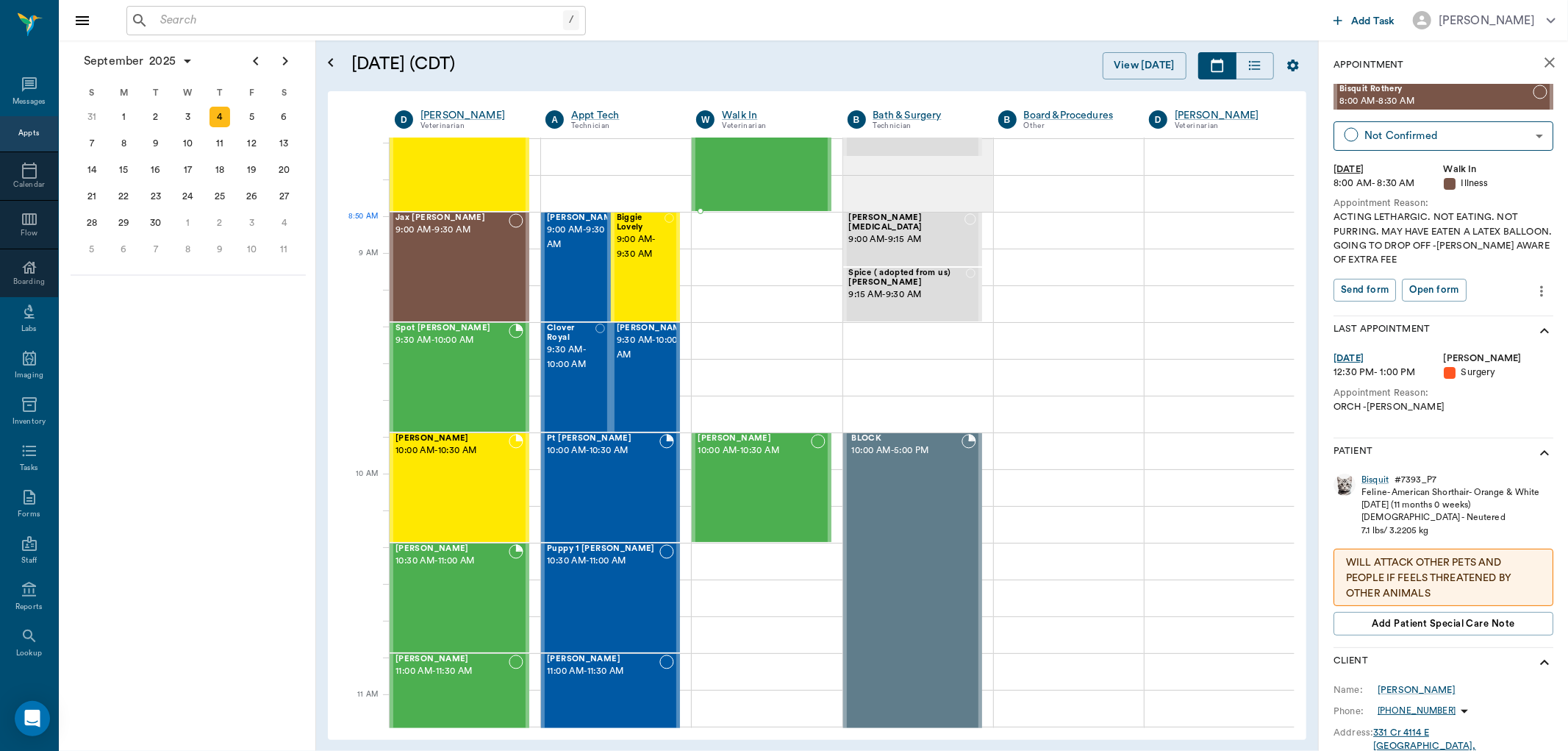
scroll to position [164, 0]
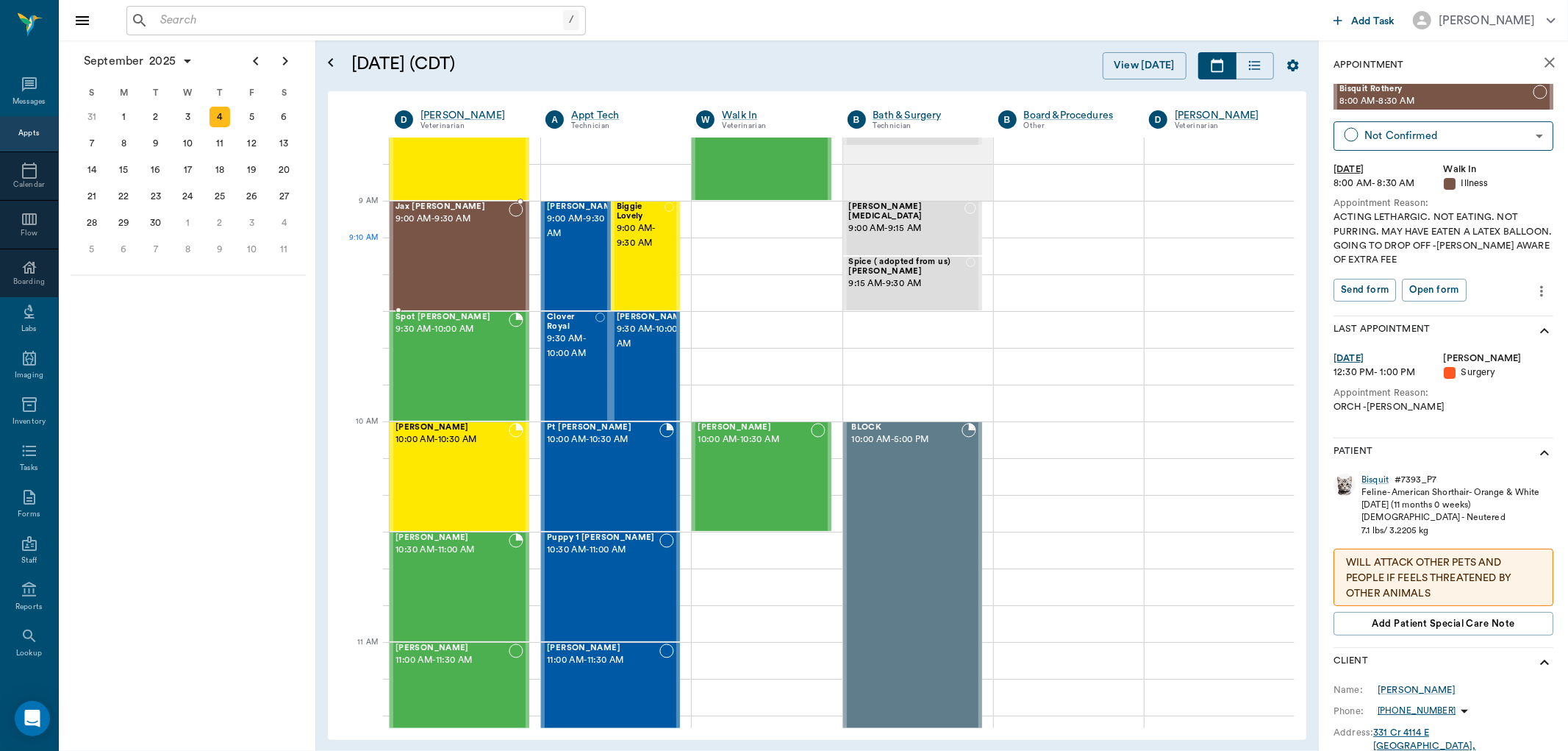
click at [469, 273] on div "Jax McCoart 9:00 AM - 9:30 AM" at bounding box center [451, 256] width 113 height 108
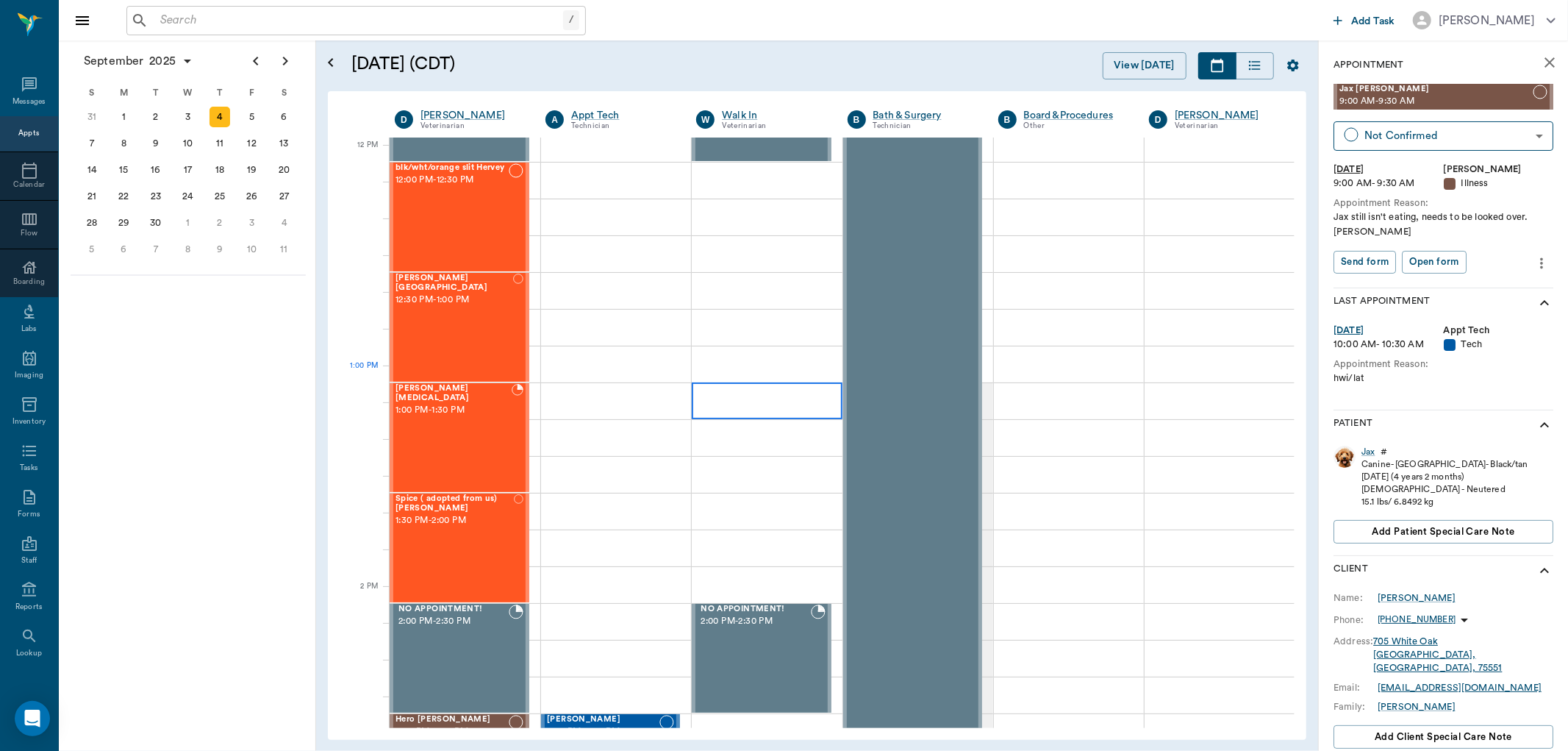
scroll to position [899, 0]
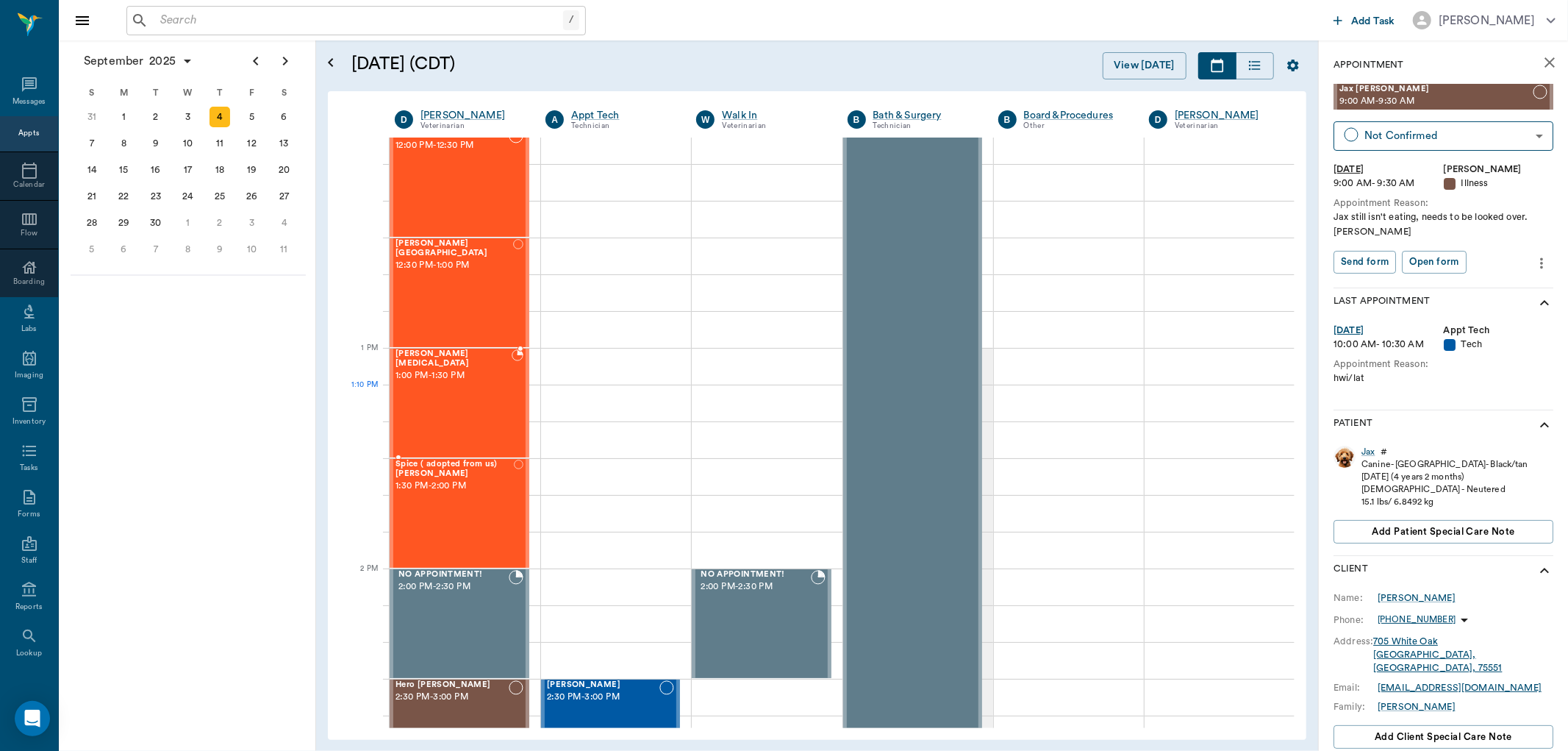
click at [485, 415] on div "[PERSON_NAME][MEDICAL_DATA] 1:00 PM - 1:30 PM" at bounding box center [453, 403] width 116 height 108
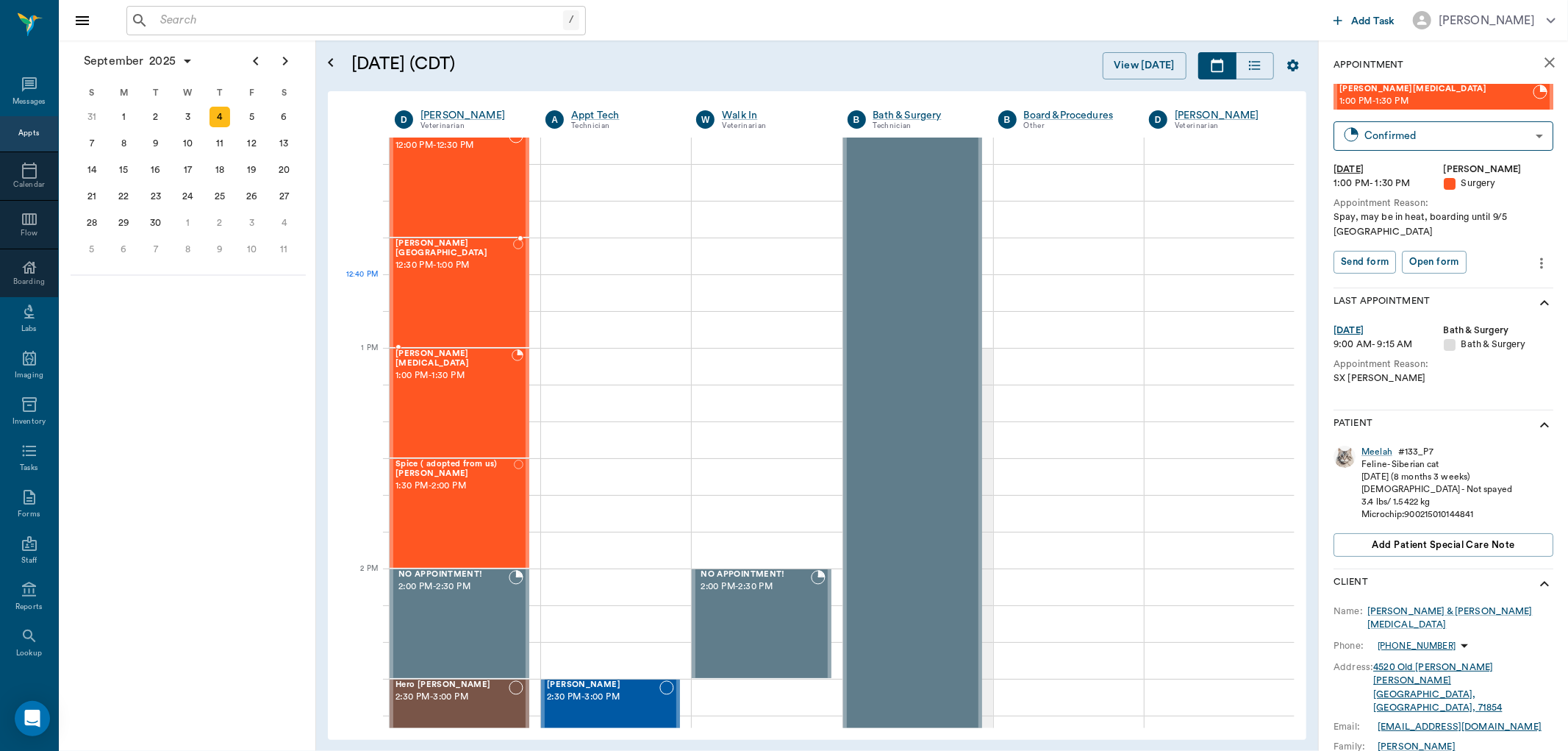
click at [454, 303] on div "[PERSON_NAME] Birmingham 12:30 PM - 1:00 PM" at bounding box center [453, 293] width 117 height 108
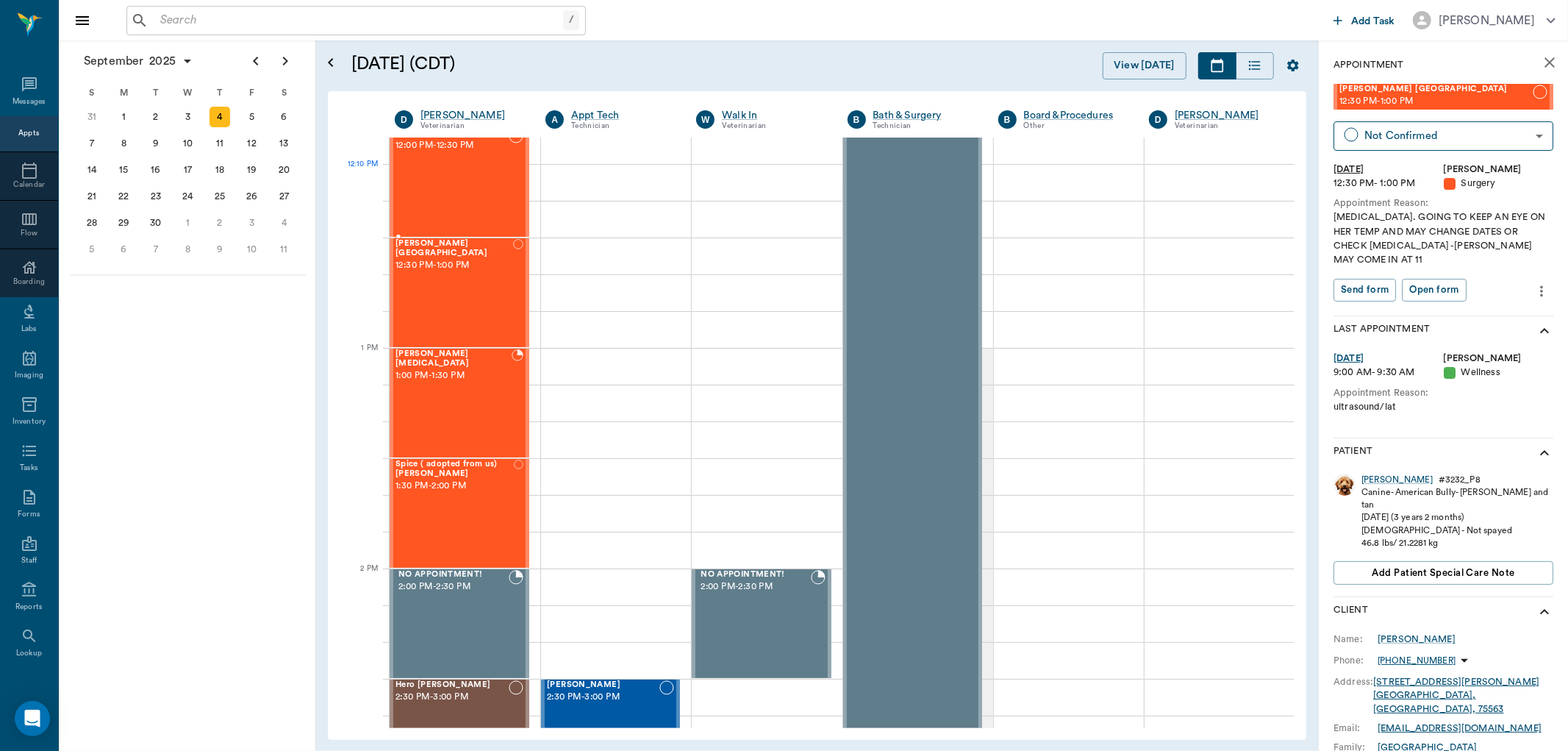
click at [461, 170] on div "blk/wht/orange slit Hervey 12:00 PM - 12:30 PM" at bounding box center [451, 182] width 113 height 108
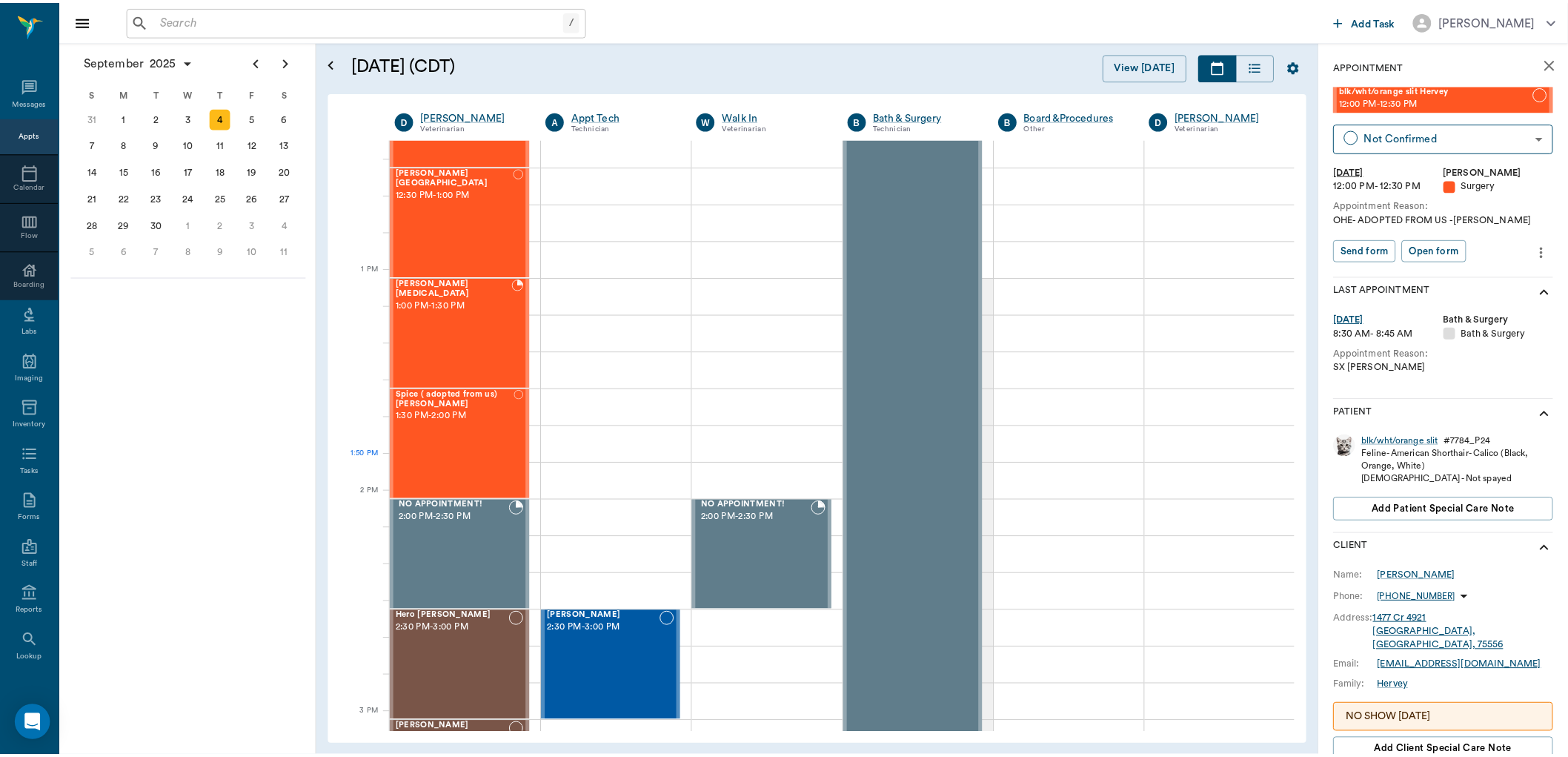
scroll to position [988, 0]
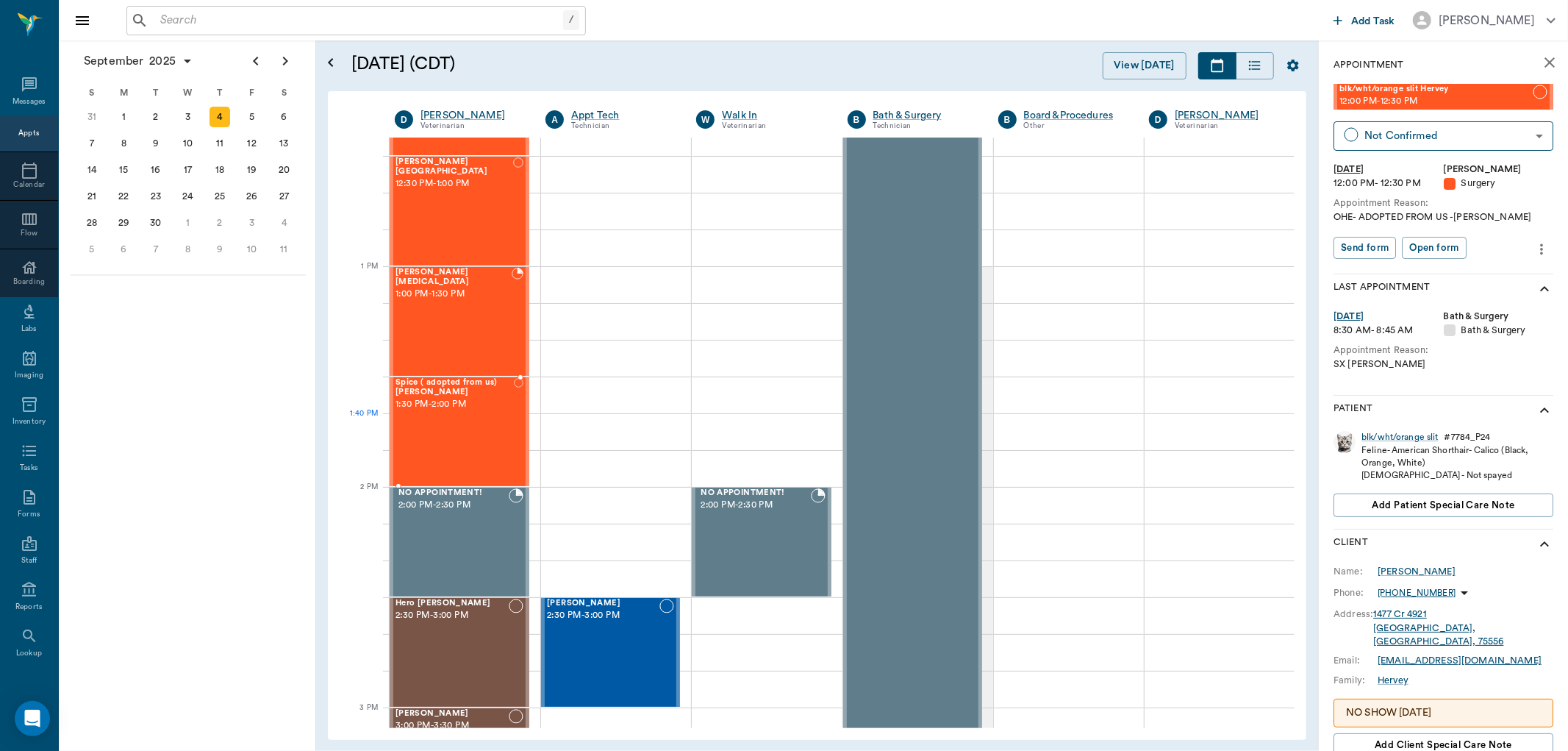
click at [458, 445] on div "Spice ( adopted from [GEOGRAPHIC_DATA]) [PERSON_NAME] 1:30 PM - 2:00 PM" at bounding box center [454, 431] width 118 height 108
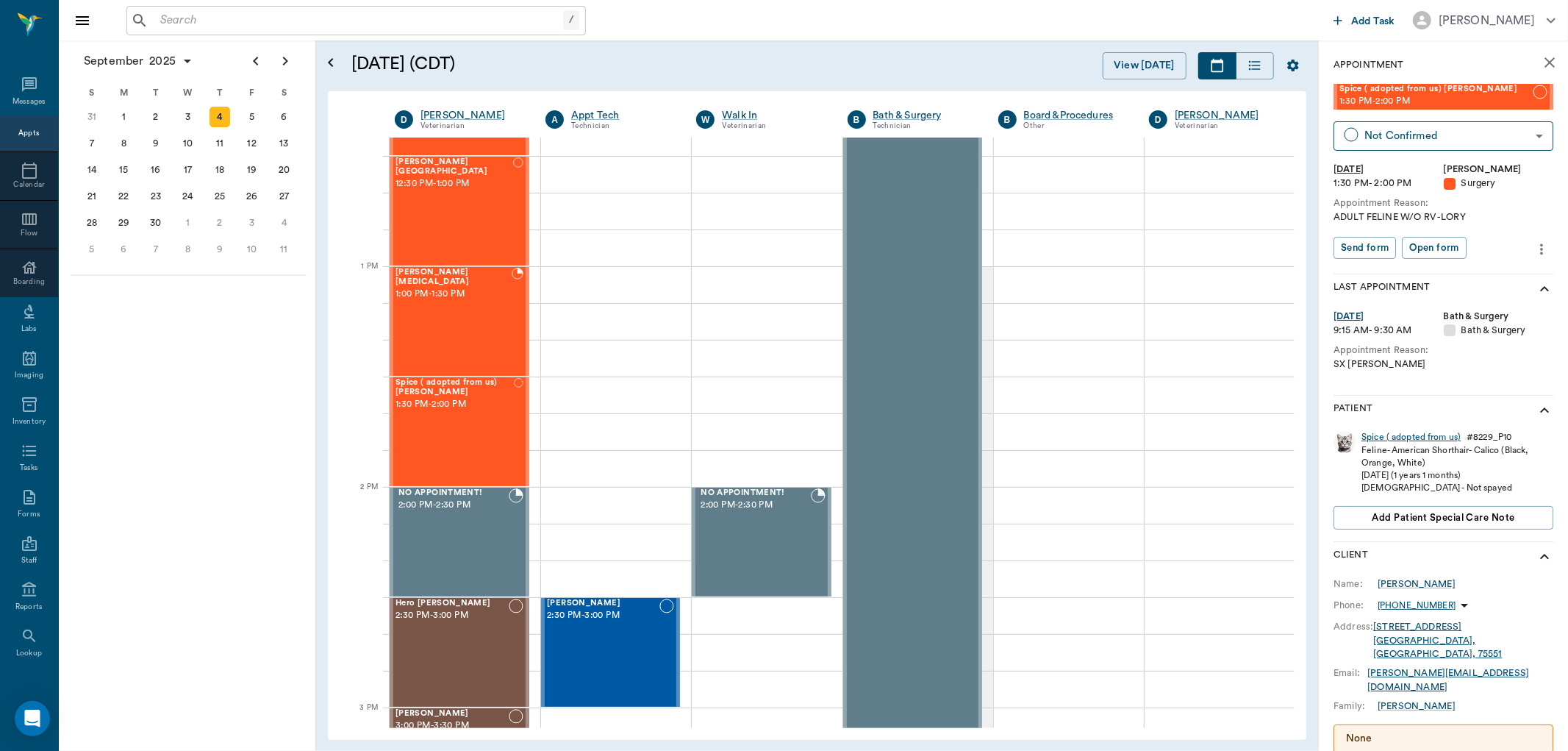
click at [1422, 431] on div "Spice ( adopted from us)" at bounding box center [1411, 437] width 99 height 13
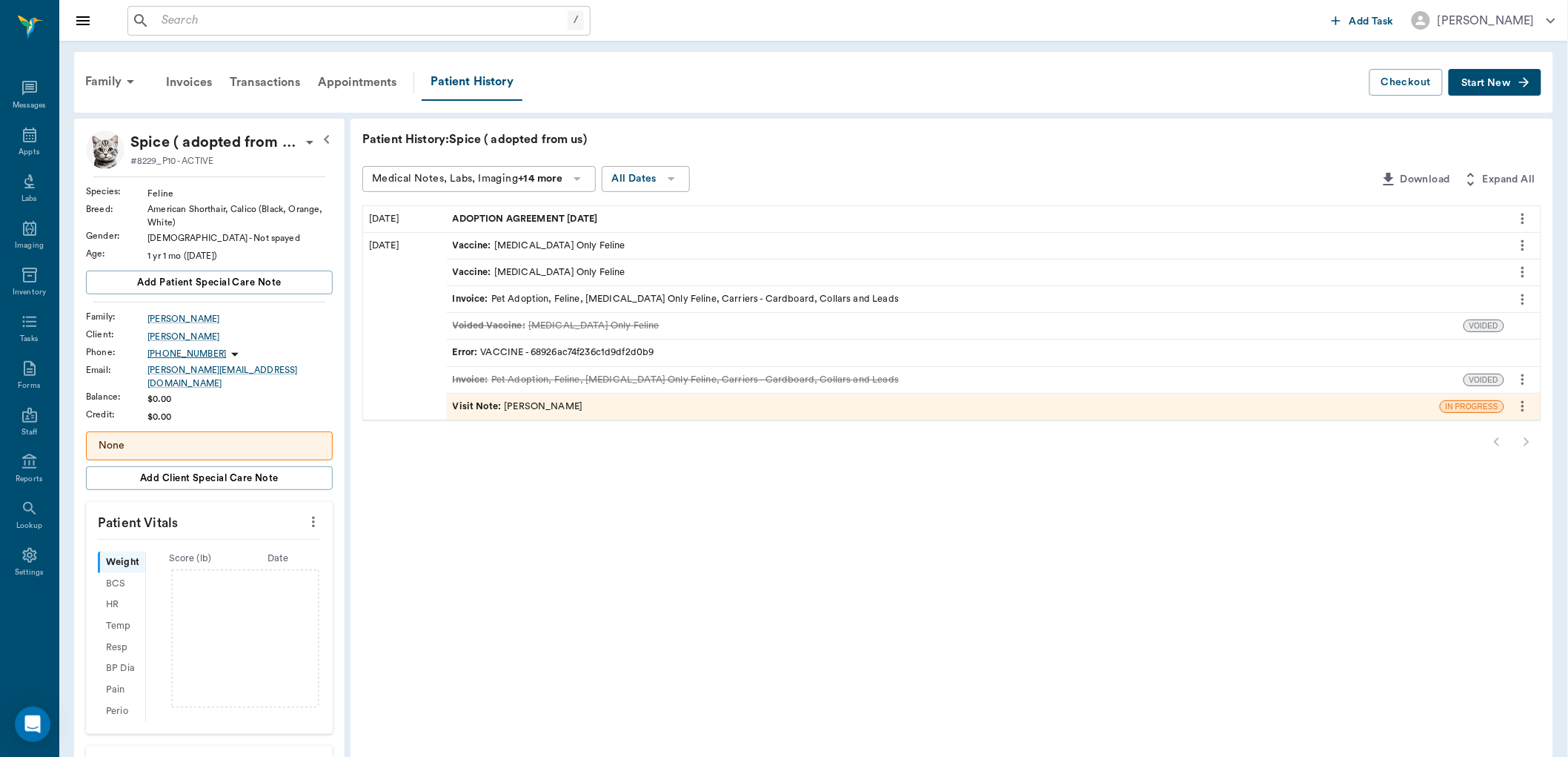
click at [601, 214] on span "ADOPTION AGREEMENT [DATE]" at bounding box center [527, 219] width 148 height 14
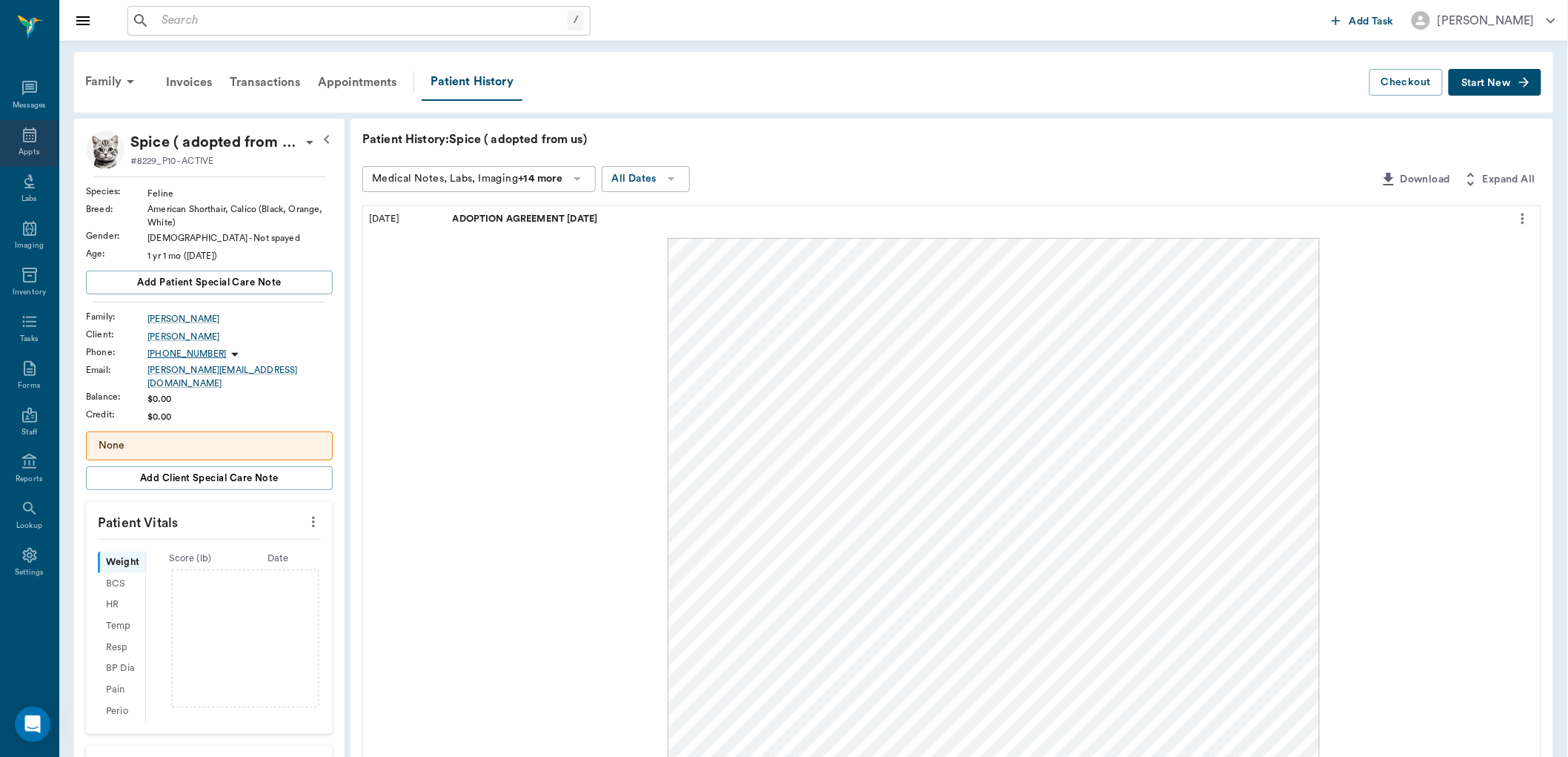
click at [29, 142] on icon at bounding box center [30, 135] width 14 height 15
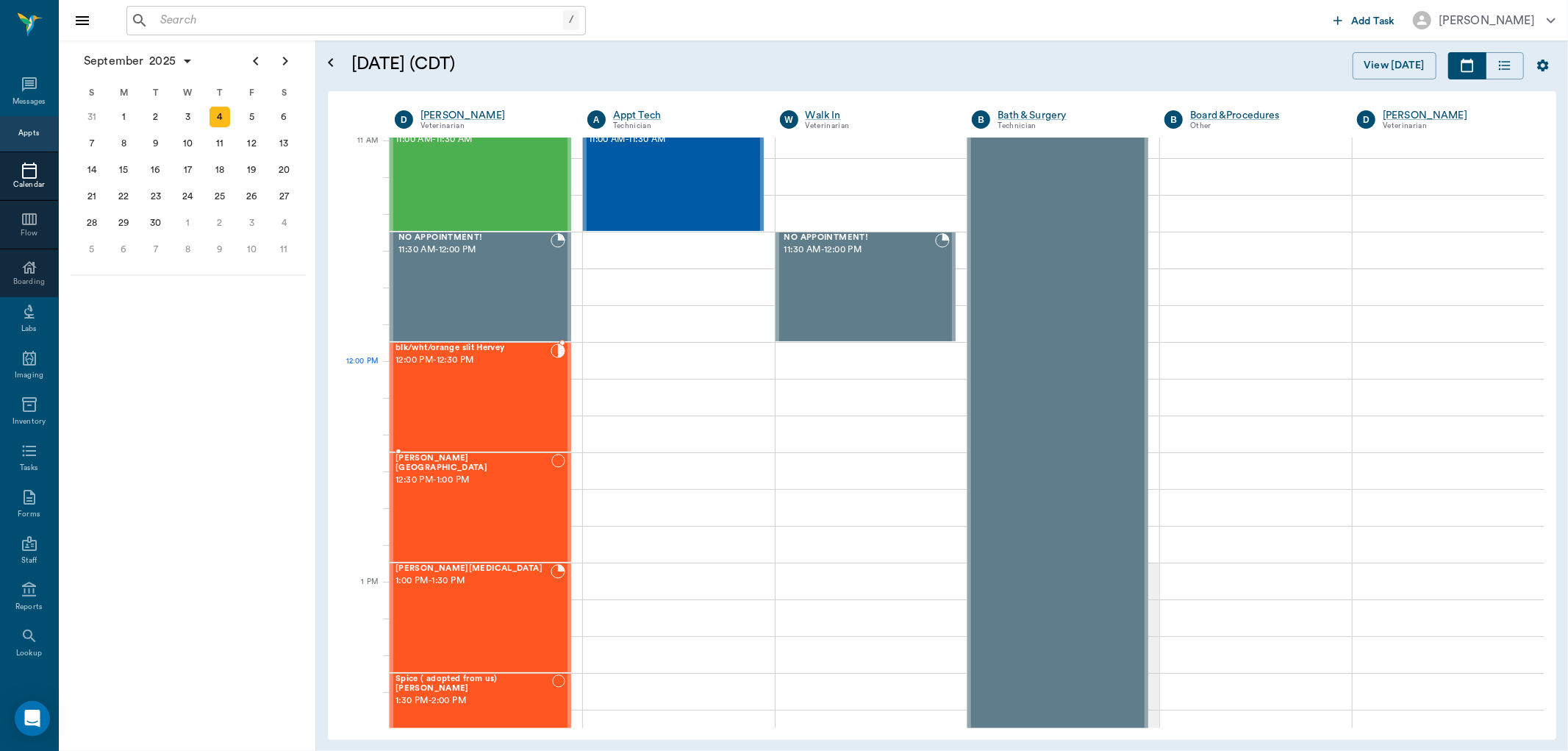
scroll to position [655, 0]
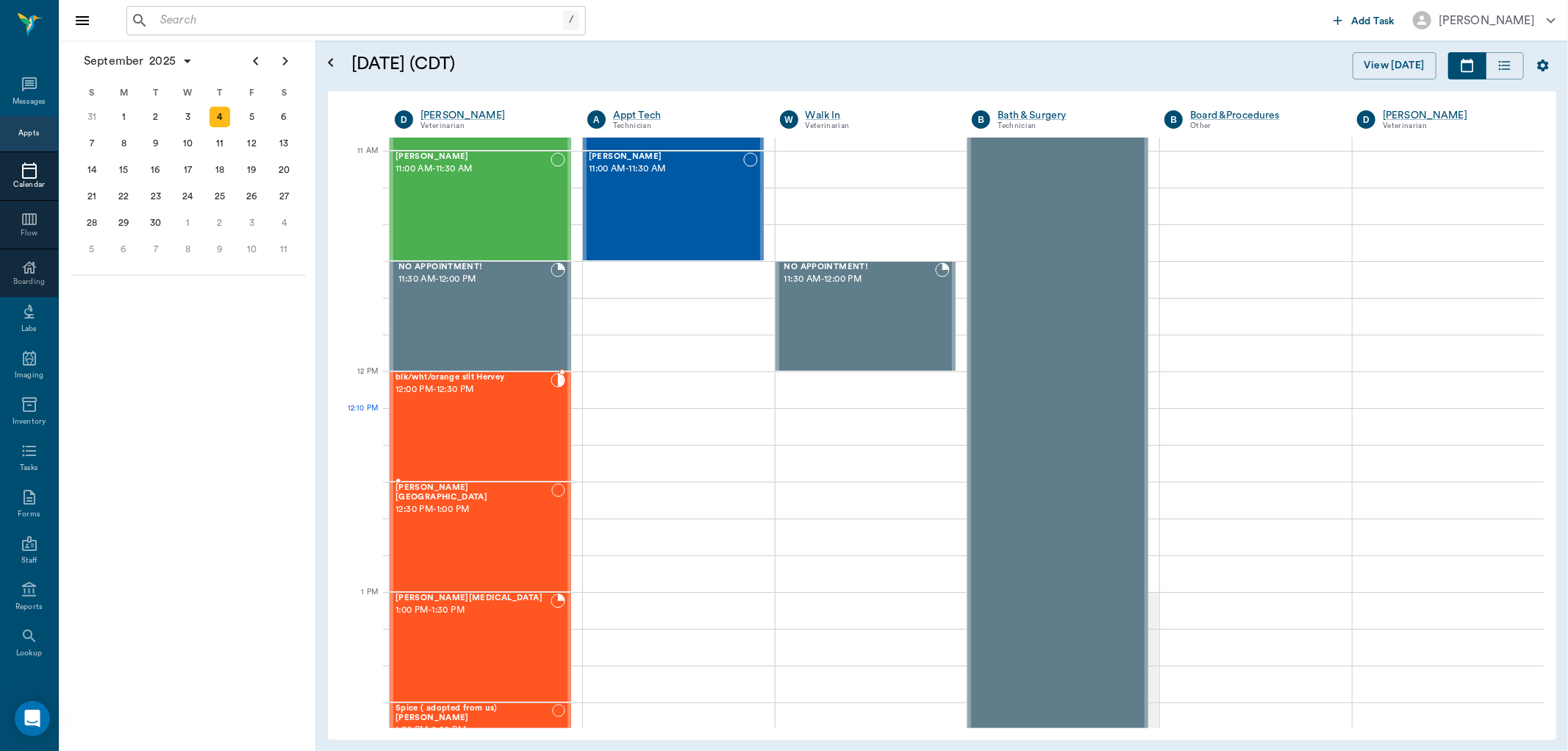
click at [462, 418] on div "blk/wht/orange slit Hervey 12:00 PM - 12:30 PM" at bounding box center [473, 426] width 155 height 108
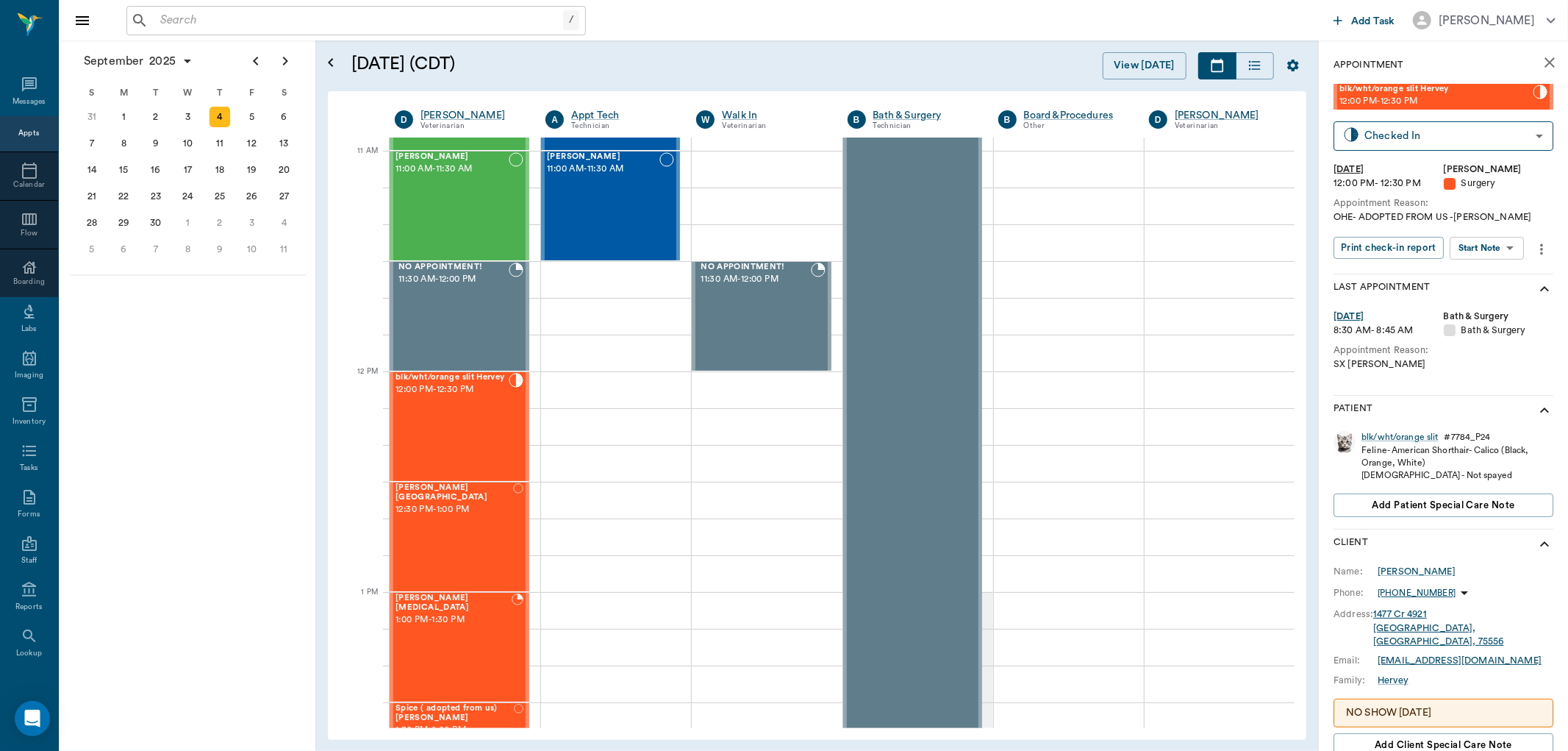
click at [1536, 405] on icon "show more" at bounding box center [1545, 411] width 17 height 17
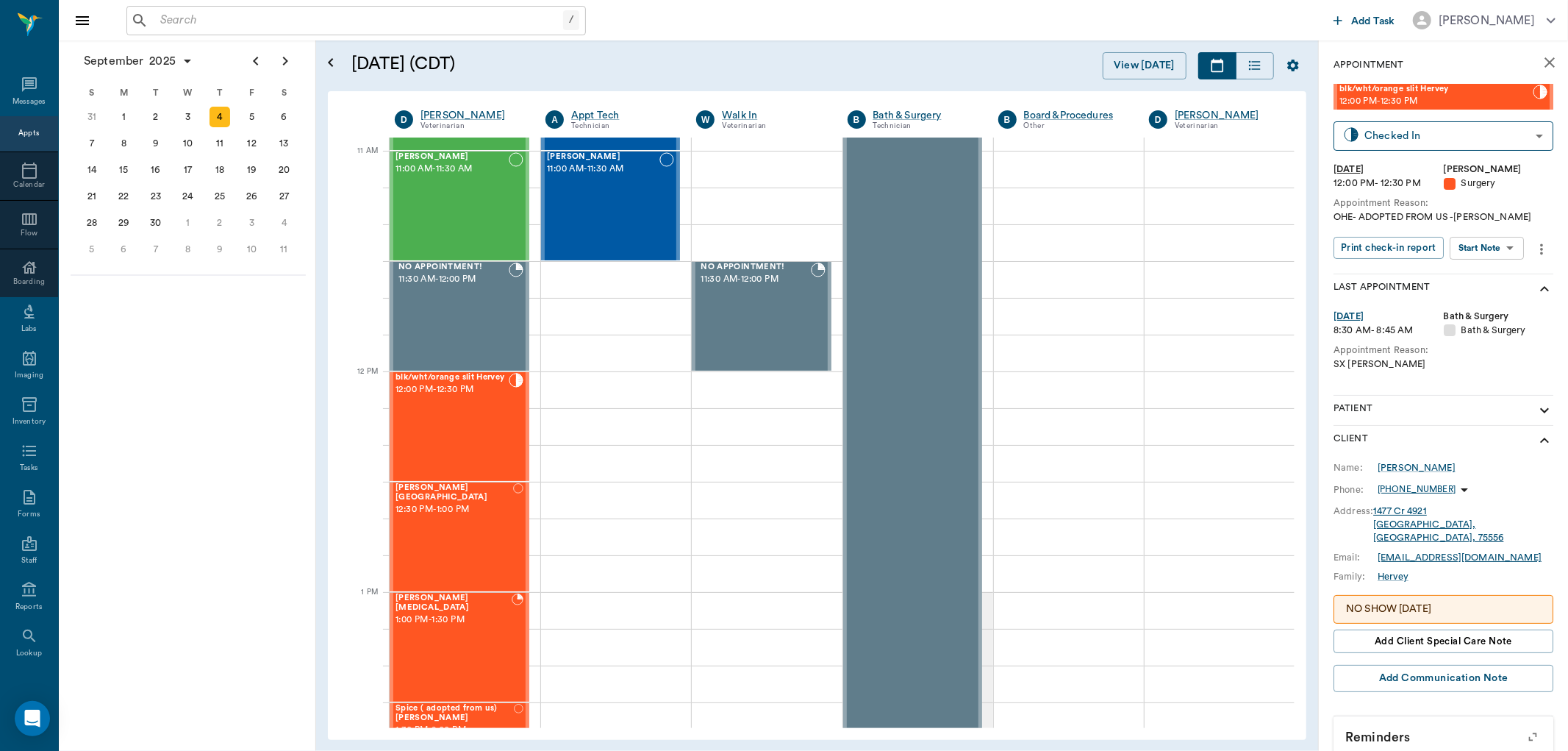
click at [1536, 438] on icon "show more" at bounding box center [1545, 441] width 17 height 17
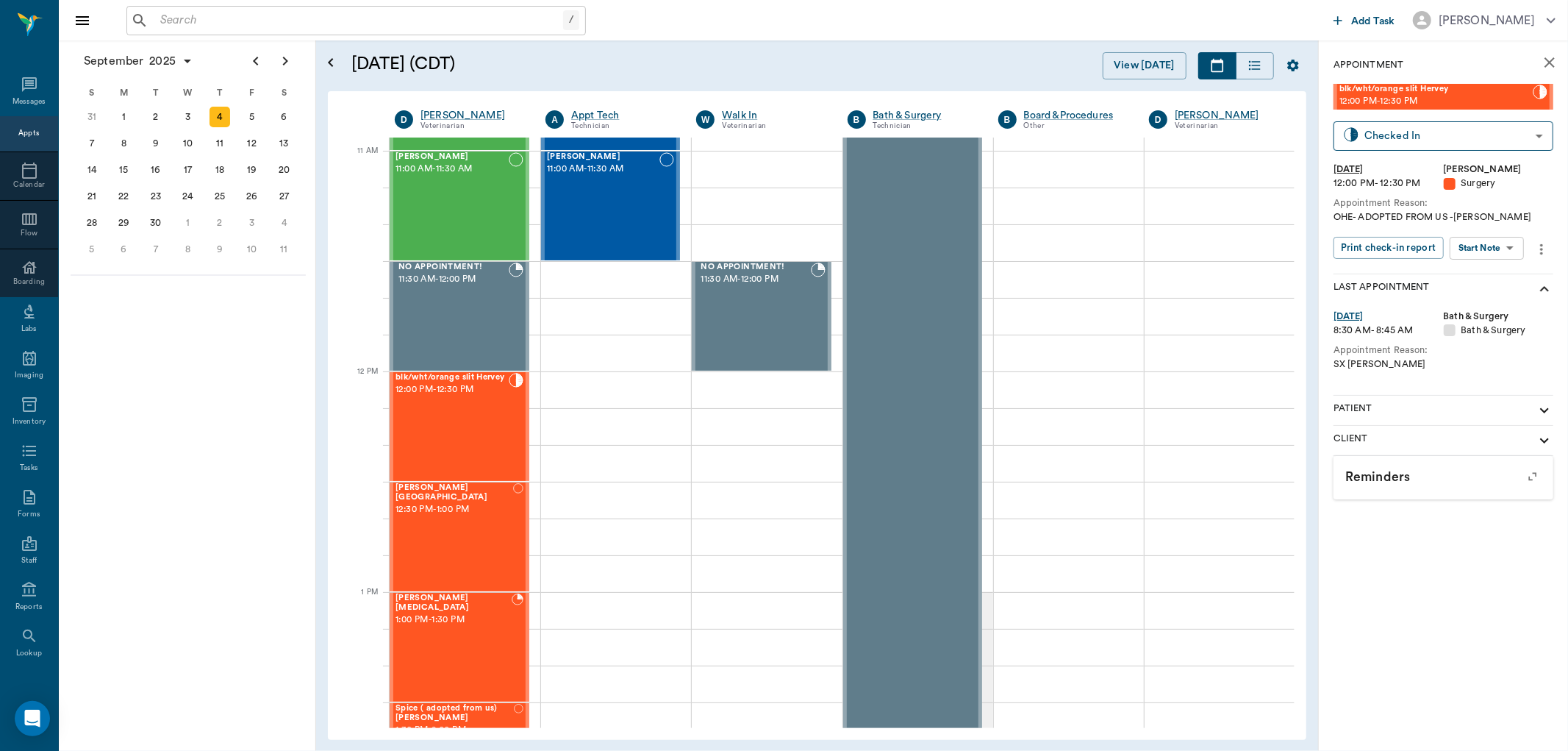
click at [1538, 407] on icon "show more" at bounding box center [1545, 411] width 17 height 17
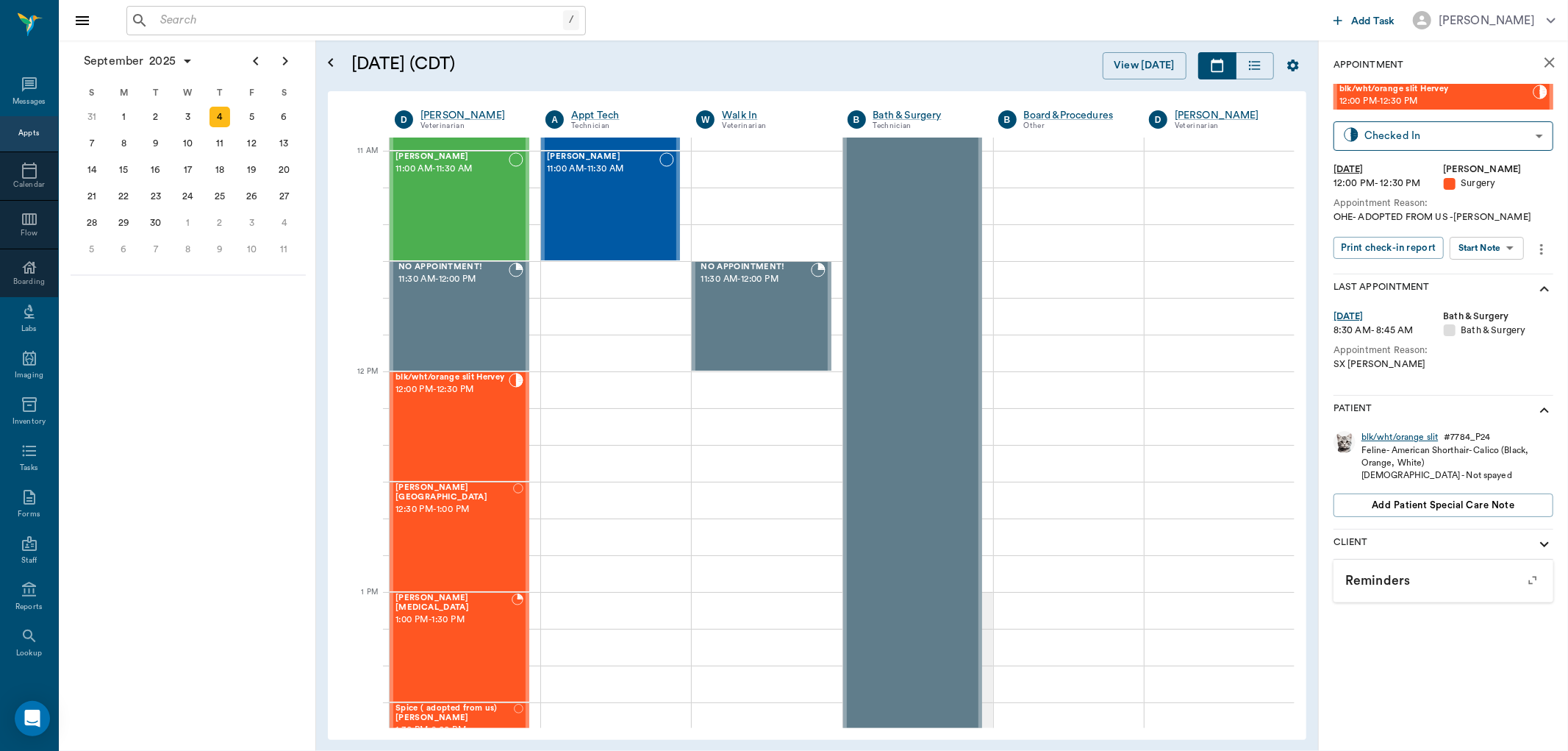
click at [1396, 437] on div "blk/wht/orange slit" at bounding box center [1399, 437] width 77 height 13
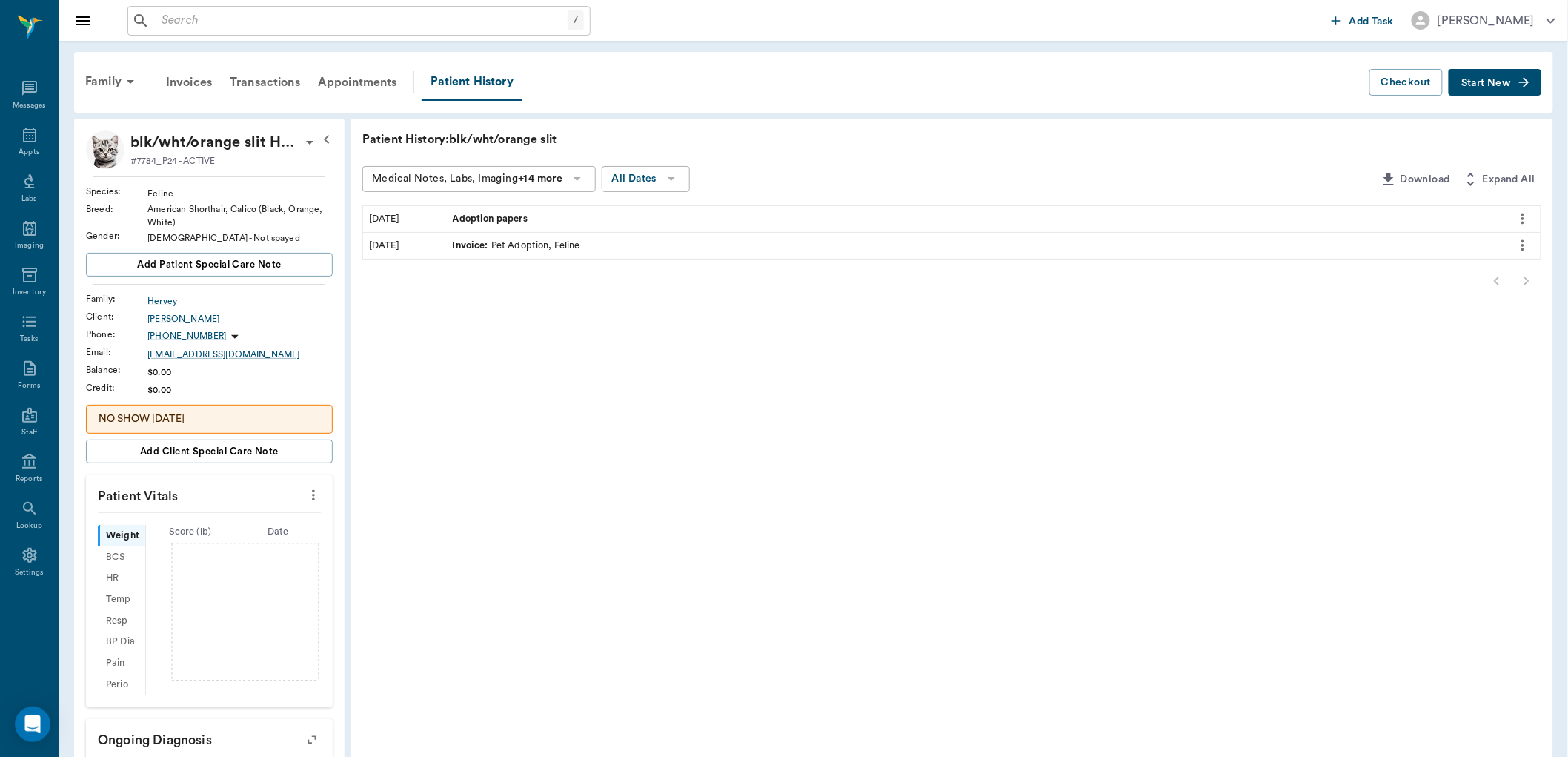
click at [314, 139] on icon at bounding box center [309, 143] width 18 height 18
click at [262, 167] on span "Edit profile" at bounding box center [245, 168] width 125 height 16
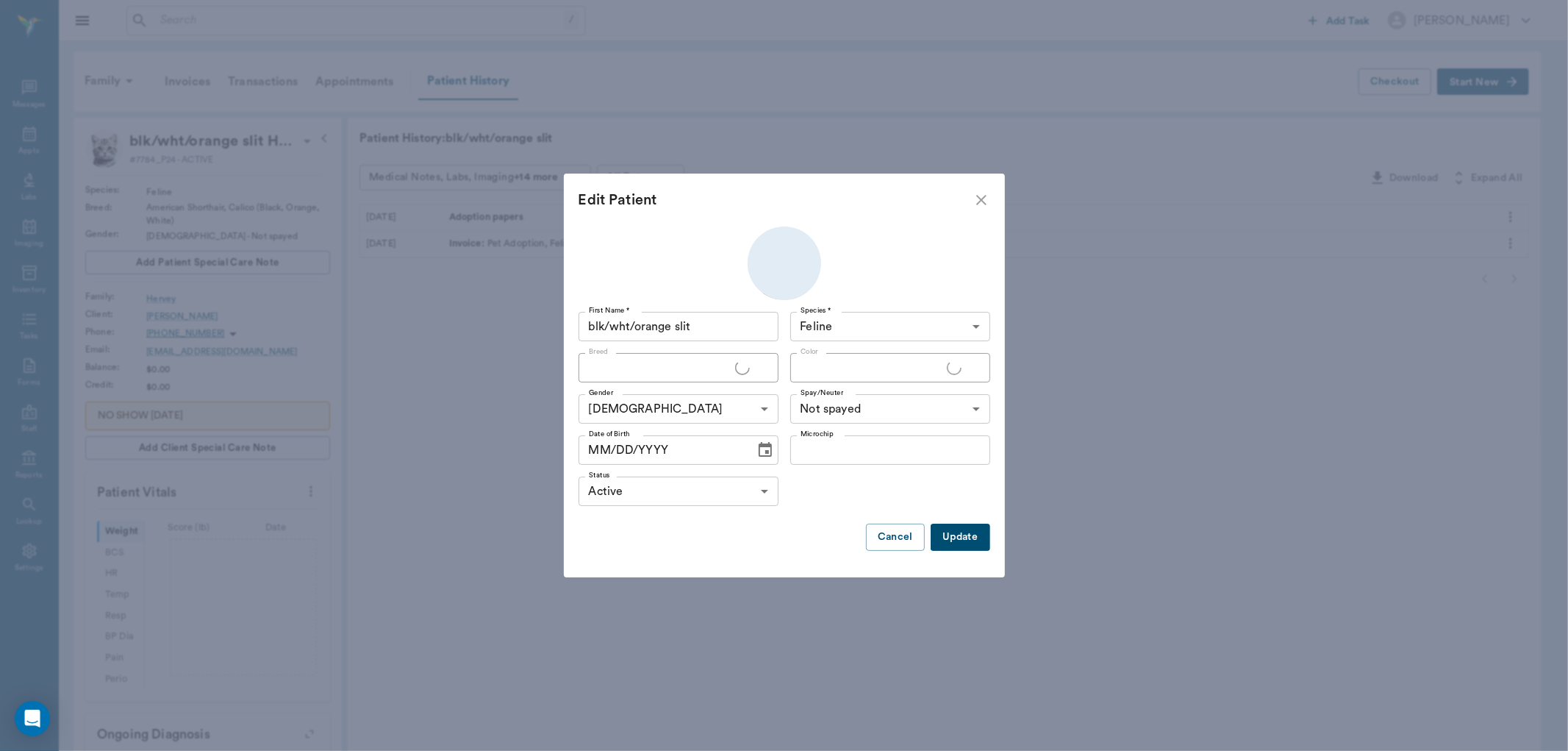
type input "American Shorthair"
type input "Calico (Black, Orange, White)"
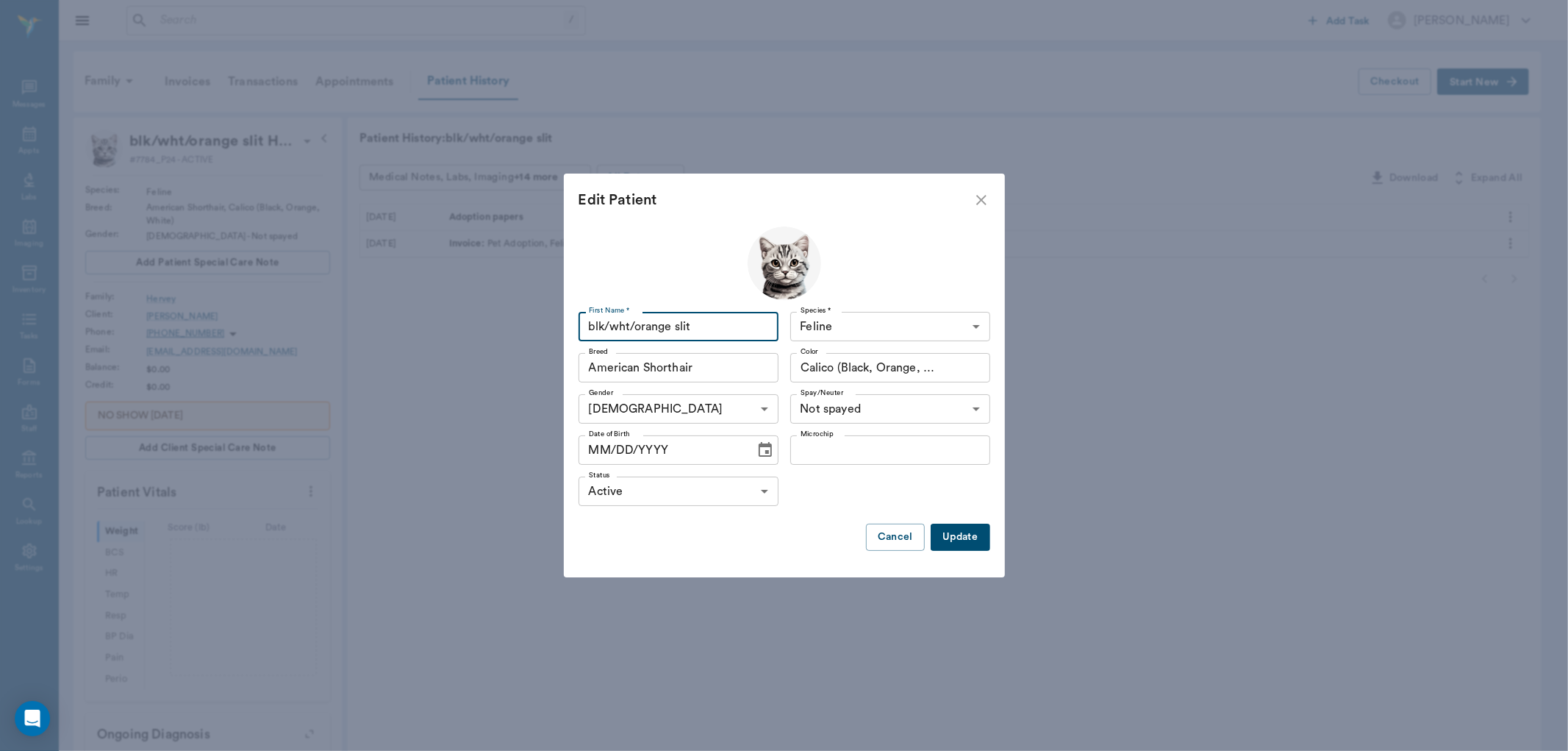
click at [728, 326] on input "blk/wht/orange slit" at bounding box center [678, 327] width 200 height 29
type input "b"
type input "j"
type input "[PERSON_NAME]"
click at [966, 539] on button "Update" at bounding box center [960, 538] width 59 height 27
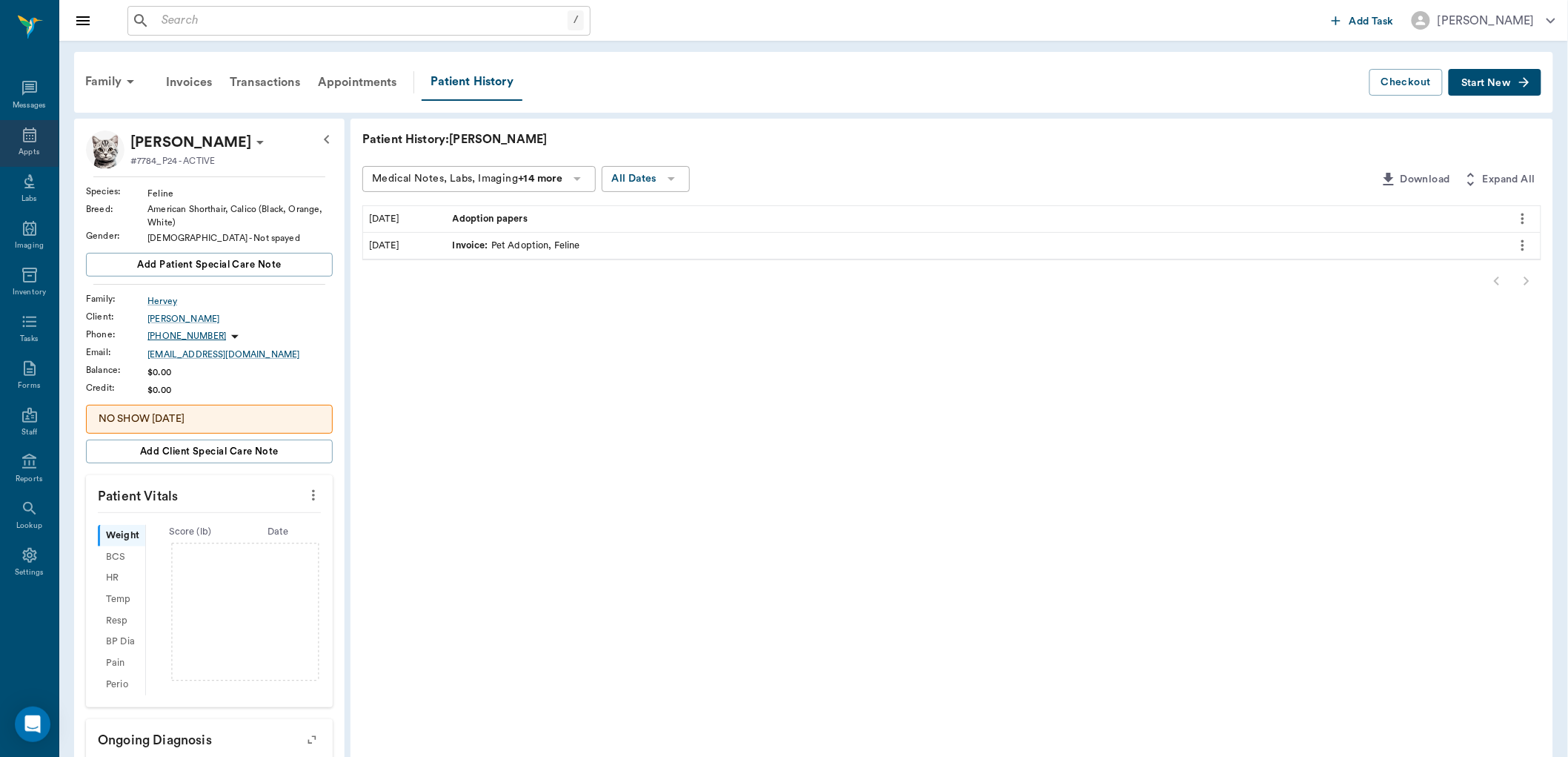
click at [23, 143] on icon at bounding box center [29, 135] width 18 height 18
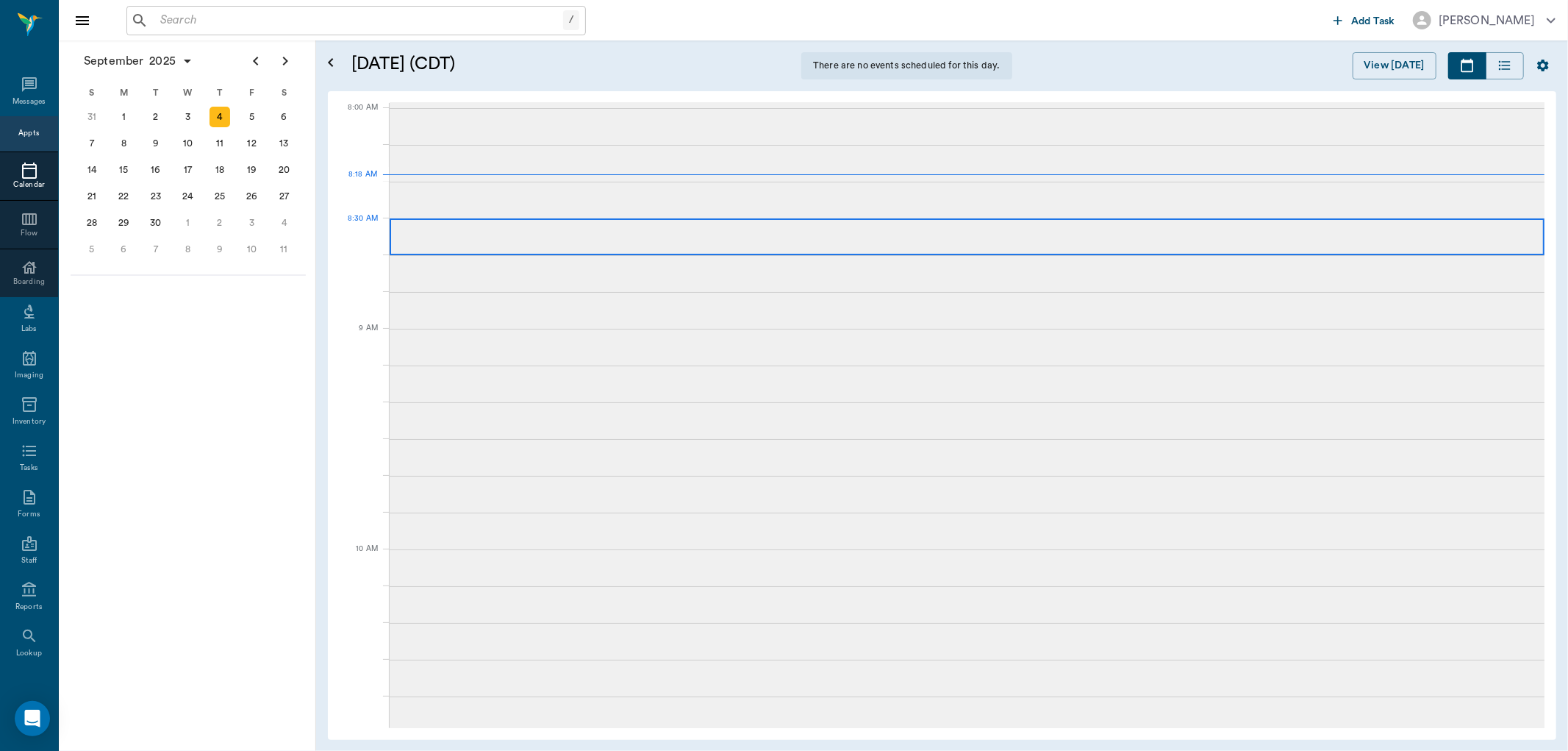
scroll to position [3, 0]
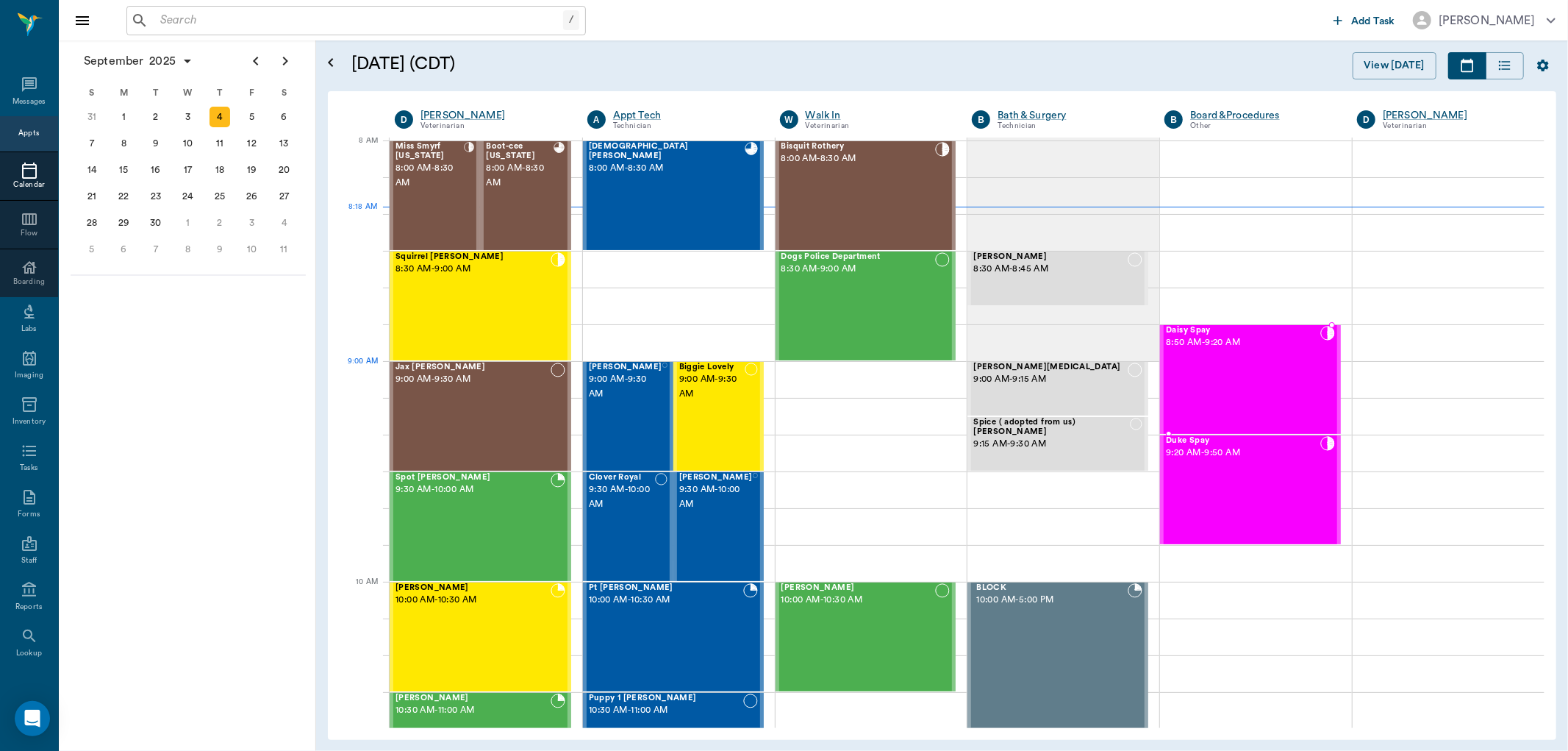
click at [1257, 383] on div "Daisy Spay 8:50 AM - 9:20 AM" at bounding box center [1243, 379] width 154 height 108
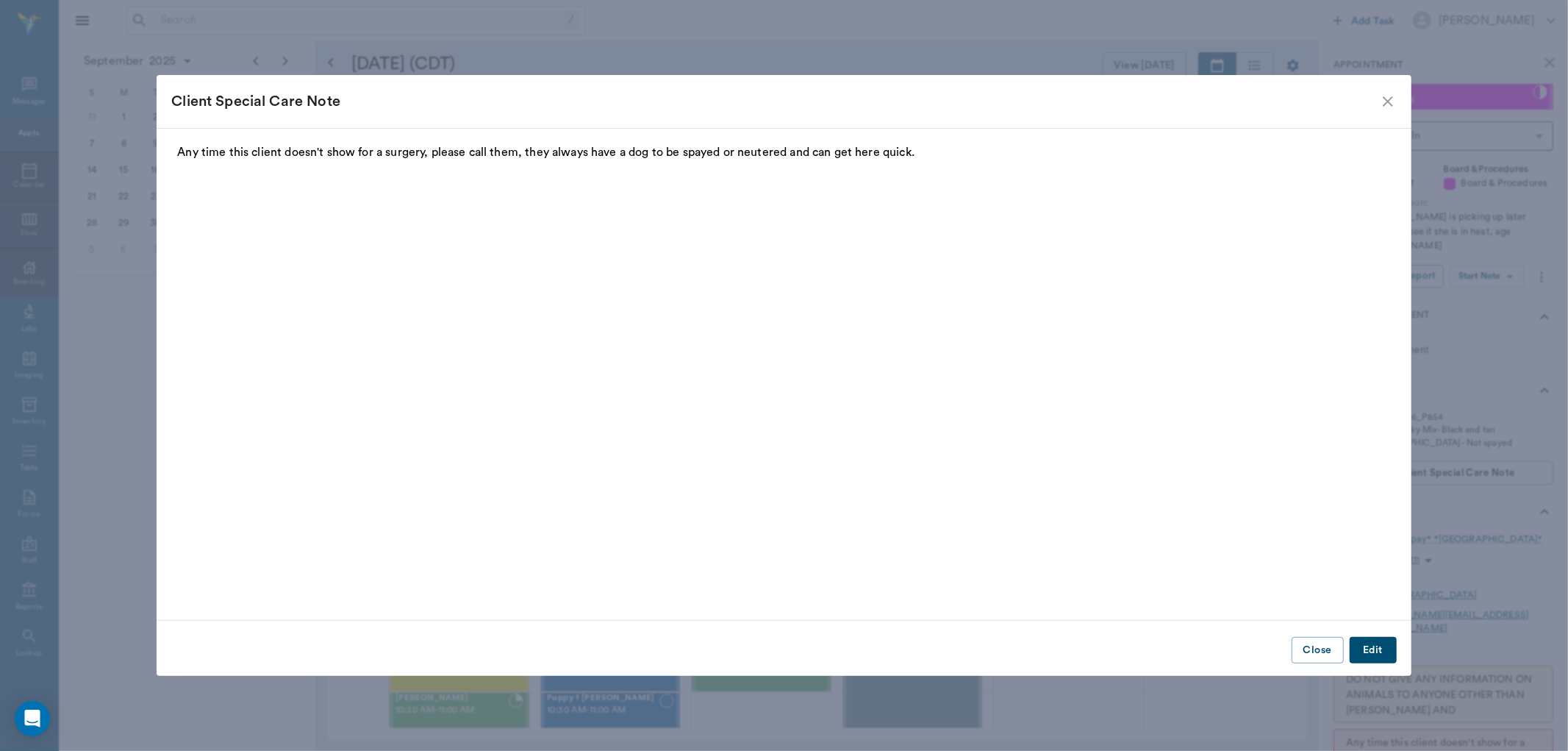
click at [1385, 96] on icon "close" at bounding box center [1388, 102] width 17 height 17
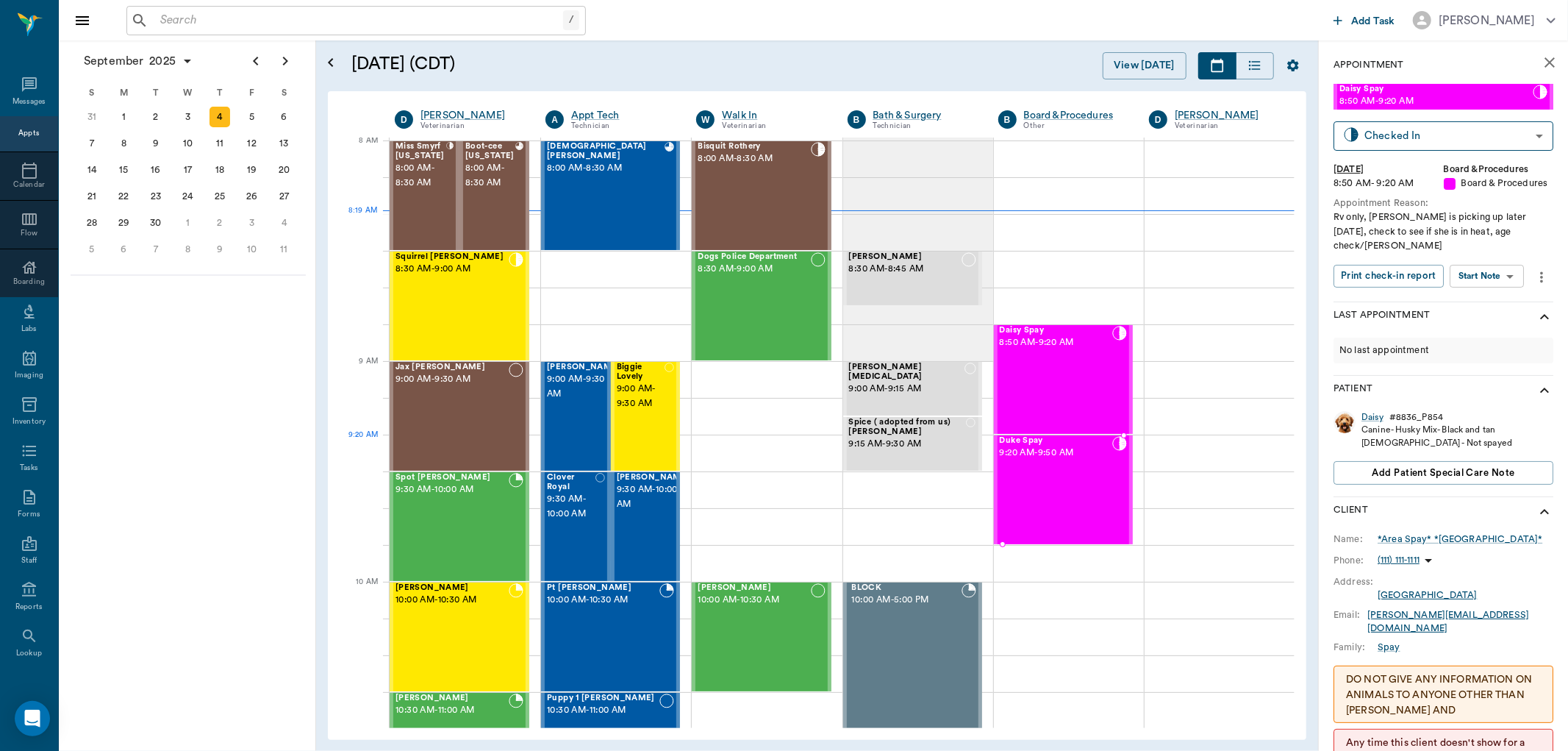
click at [1049, 471] on div "Duke Spay 9:20 AM - 9:50 AM" at bounding box center [1056, 489] width 112 height 108
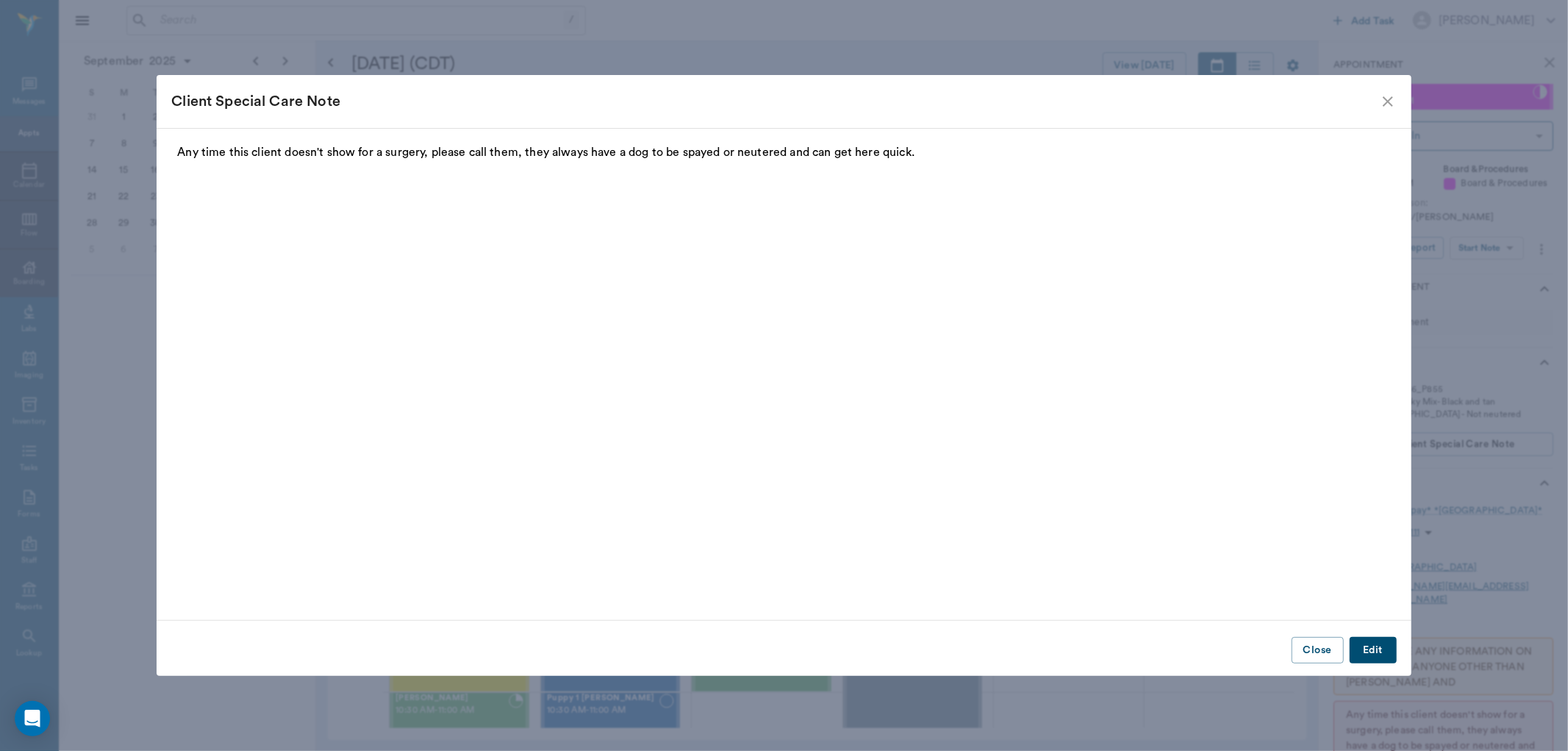
click at [1391, 105] on icon "close" at bounding box center [1388, 101] width 11 height 11
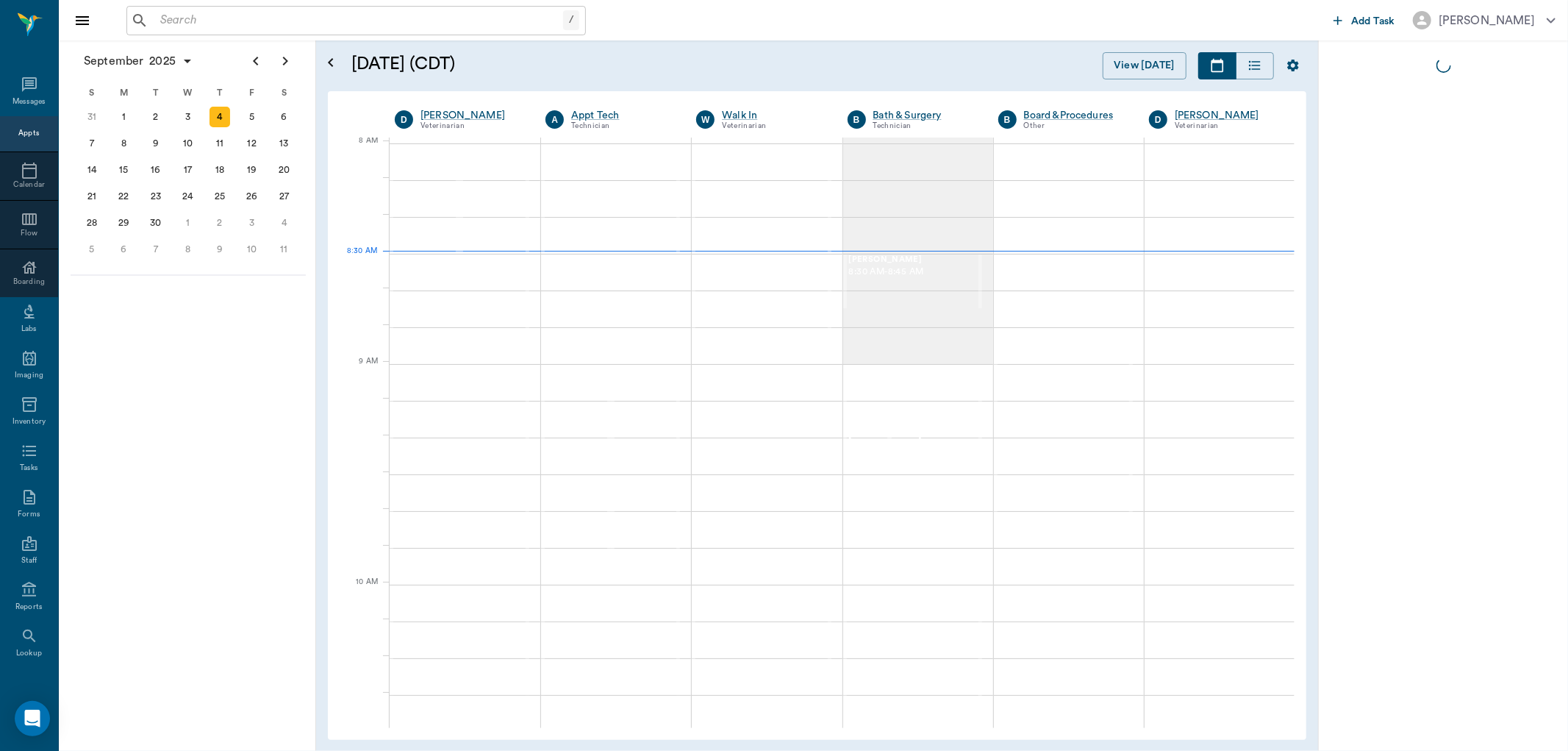
scroll to position [3, 0]
